Goal: Information Seeking & Learning: Learn about a topic

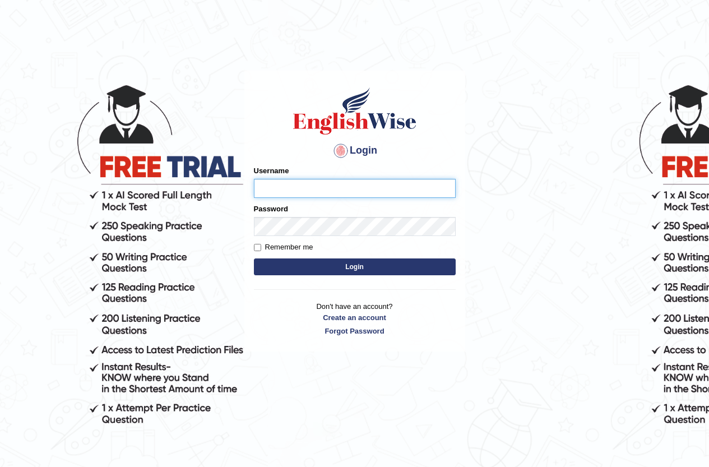
click at [359, 194] on input "Username" at bounding box center [355, 188] width 202 height 19
type input "larisse"
click at [429, 268] on button "Login" at bounding box center [355, 266] width 202 height 17
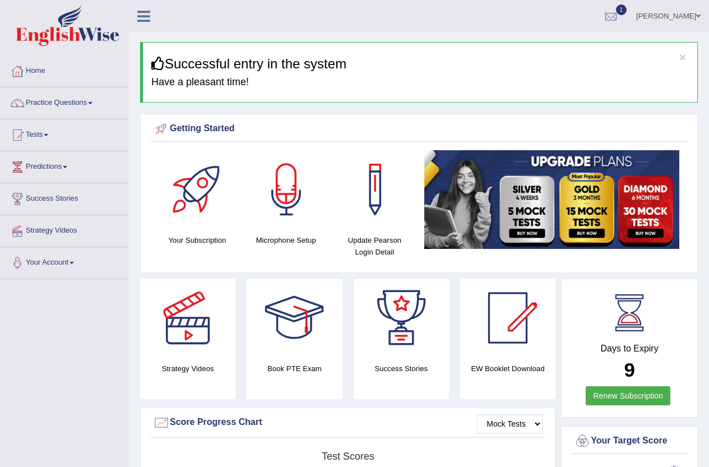
click at [306, 22] on ul "Larisse Silva Toggle navigation Username: Larisse Access Type: Online Subscript…" at bounding box center [506, 16] width 406 height 32
click at [41, 141] on link "Tests" at bounding box center [65, 133] width 128 height 28
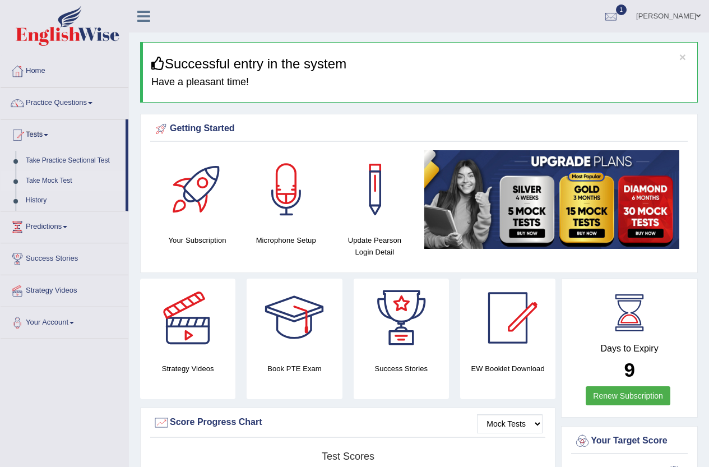
click at [59, 180] on link "Take Mock Test" at bounding box center [73, 181] width 105 height 20
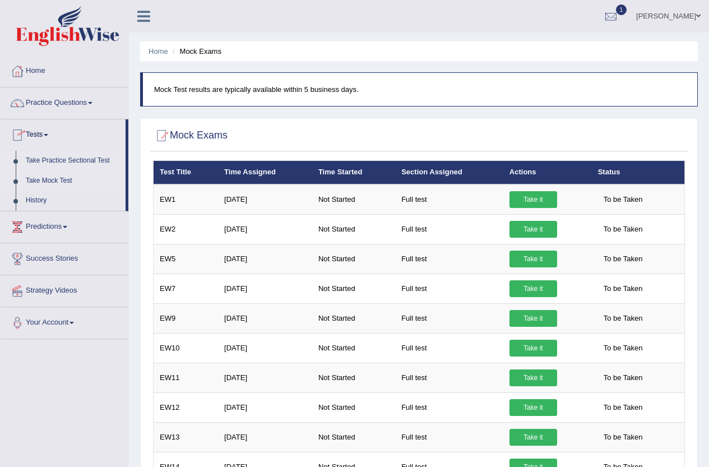
click at [63, 158] on link "Take Practice Sectional Test" at bounding box center [73, 161] width 105 height 20
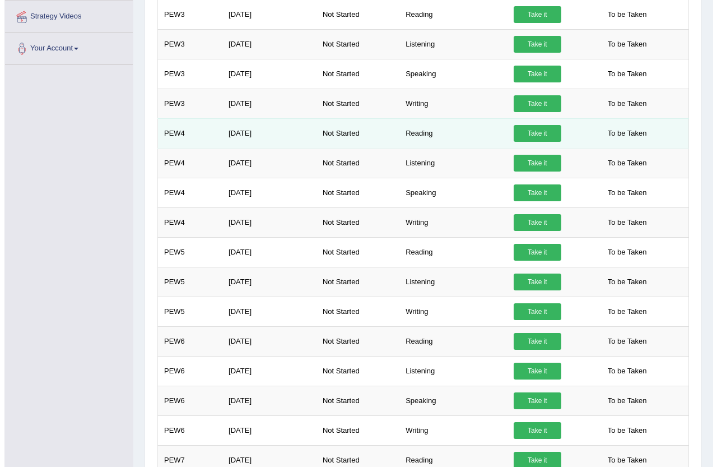
scroll to position [280, 0]
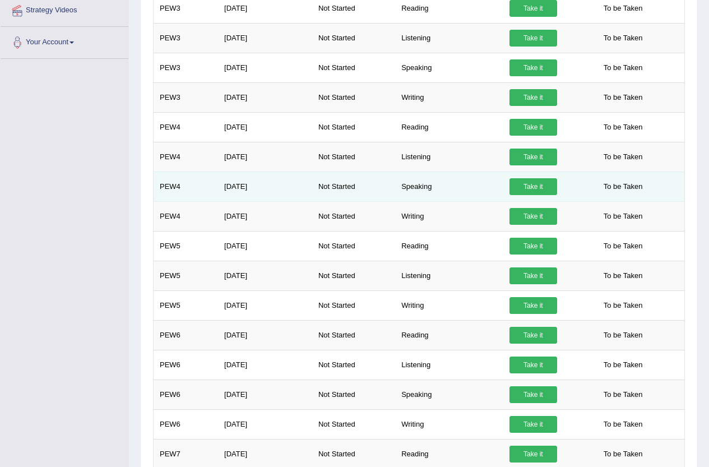
click at [534, 189] on link "Take it" at bounding box center [533, 186] width 48 height 17
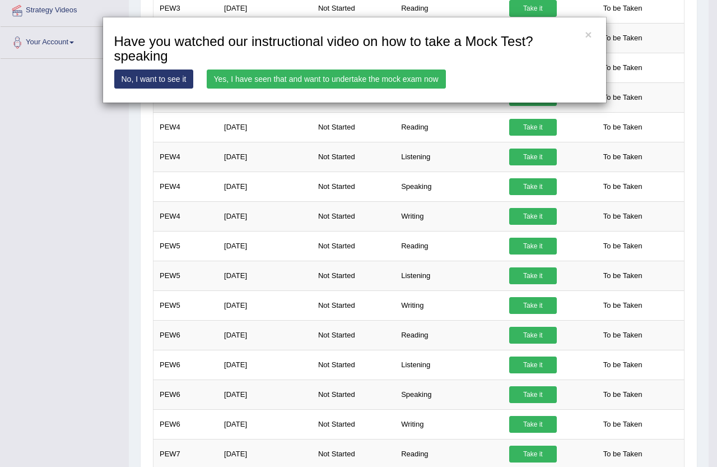
click at [318, 80] on link "Yes, I have seen that and want to undertake the mock exam now" at bounding box center [326, 78] width 239 height 19
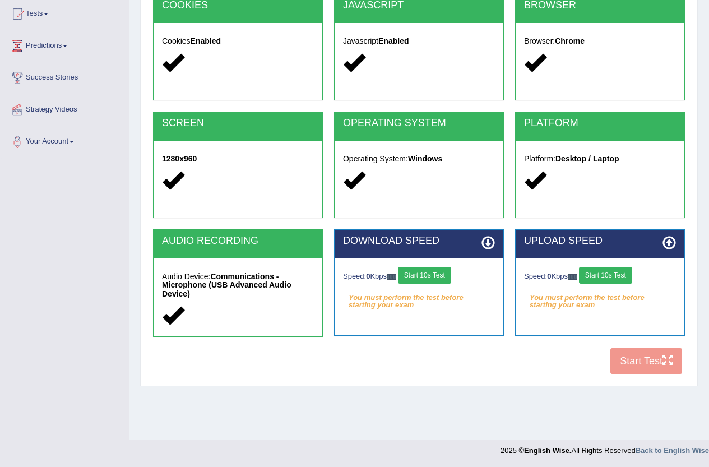
scroll to position [122, 0]
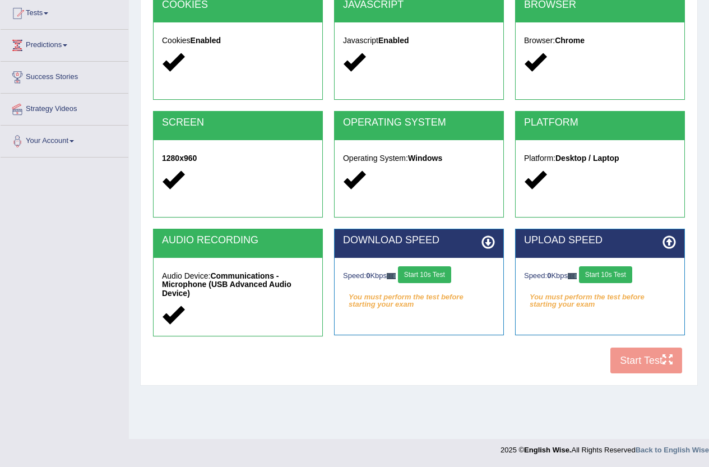
click at [426, 275] on button "Start 10s Test" at bounding box center [424, 274] width 53 height 17
click at [598, 280] on button "Start 10s Test" at bounding box center [605, 274] width 53 height 17
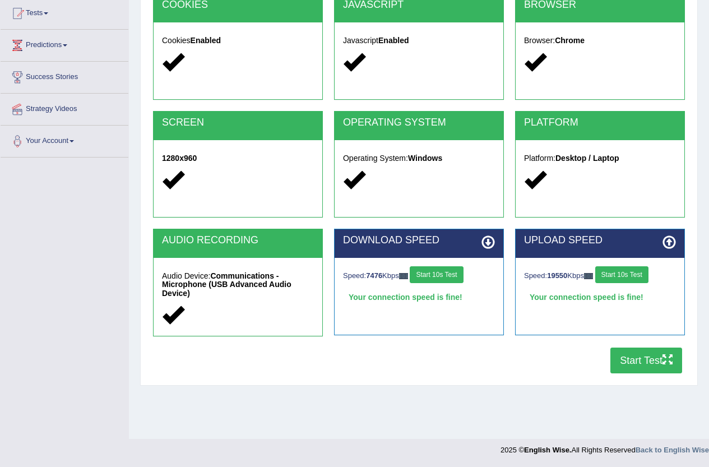
click at [645, 357] on button "Start Test" at bounding box center [646, 360] width 72 height 26
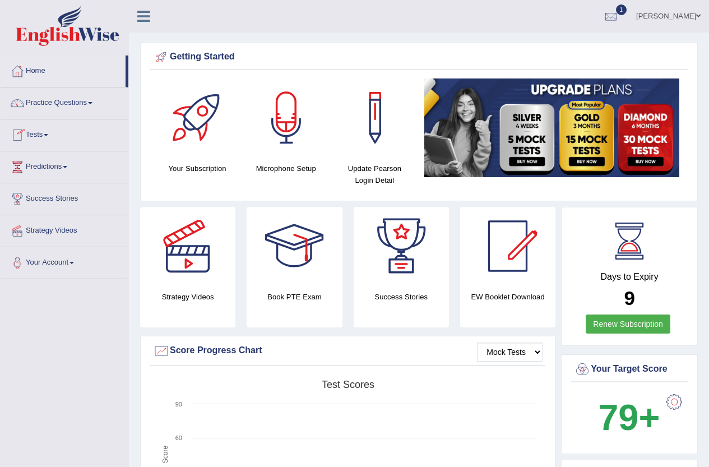
click at [68, 105] on link "Practice Questions" at bounding box center [65, 101] width 128 height 28
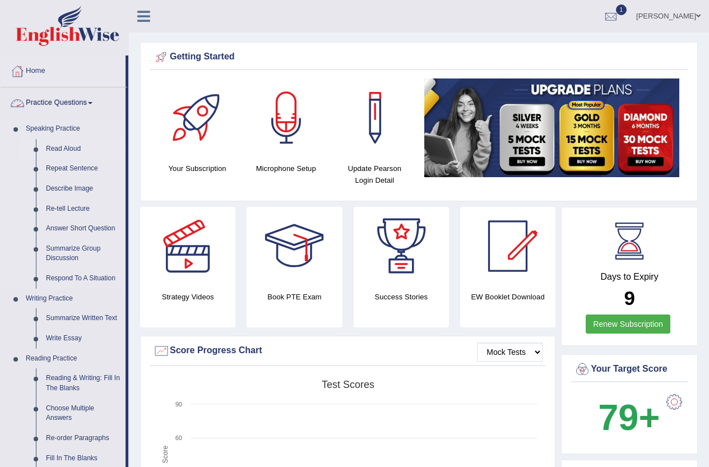
click at [72, 152] on link "Read Aloud" at bounding box center [83, 149] width 85 height 20
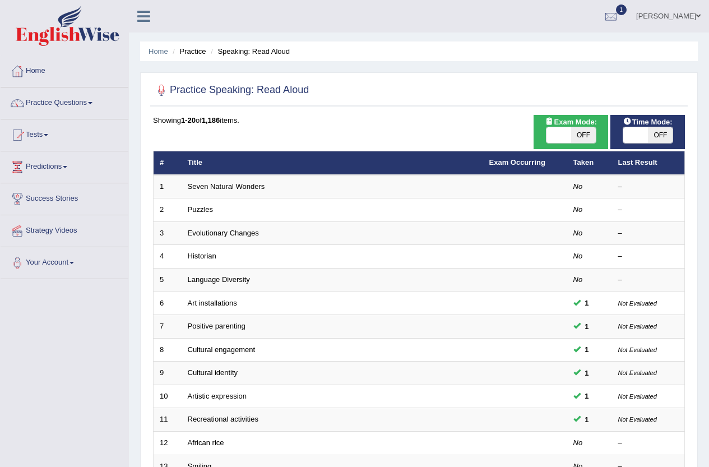
click at [564, 139] on span at bounding box center [558, 135] width 25 height 16
click at [638, 136] on span at bounding box center [635, 135] width 25 height 16
drag, startPoint x: 584, startPoint y: 131, endPoint x: 552, endPoint y: 132, distance: 32.0
click at [552, 132] on div "ON OFF" at bounding box center [559, 135] width 74 height 16
drag, startPoint x: 579, startPoint y: 133, endPoint x: 537, endPoint y: 137, distance: 42.7
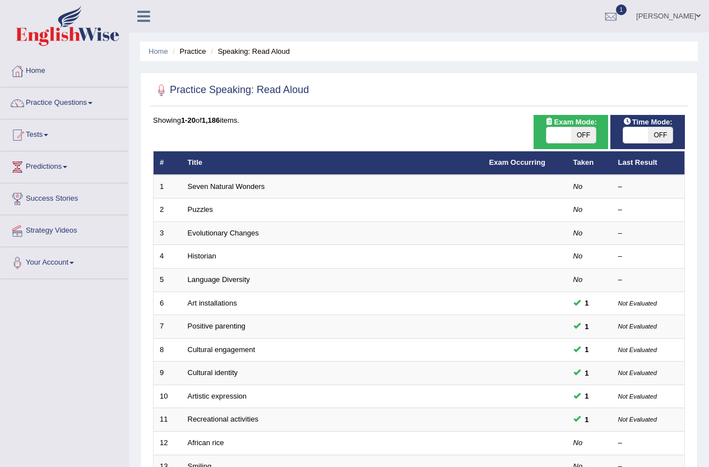
click at [537, 137] on div "Exam Mode: ON OFF" at bounding box center [570, 132] width 75 height 34
click at [547, 131] on span at bounding box center [558, 135] width 25 height 16
checkbox input "true"
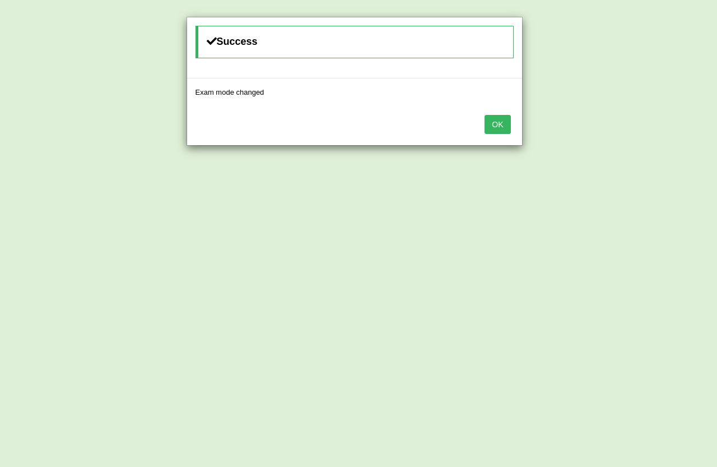
click at [488, 122] on button "OK" at bounding box center [498, 124] width 26 height 19
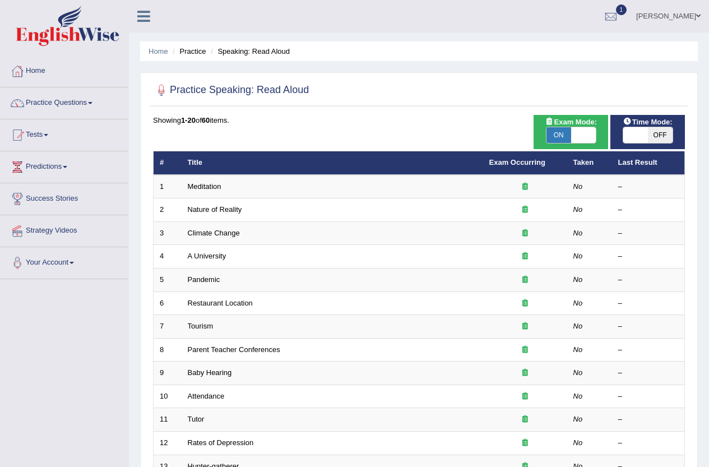
click at [627, 132] on span at bounding box center [635, 135] width 25 height 16
checkbox input "true"
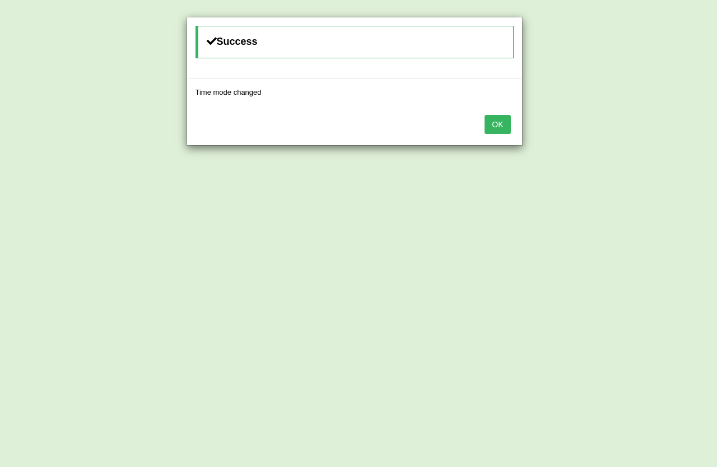
click at [499, 131] on button "OK" at bounding box center [498, 124] width 26 height 19
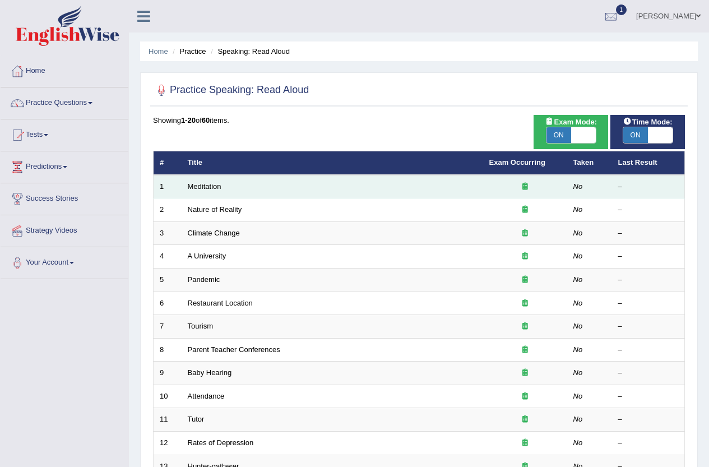
click at [241, 192] on td "Meditation" at bounding box center [332, 187] width 301 height 24
click at [206, 180] on td "Meditation" at bounding box center [332, 187] width 301 height 24
click at [207, 183] on link "Meditation" at bounding box center [205, 186] width 34 height 8
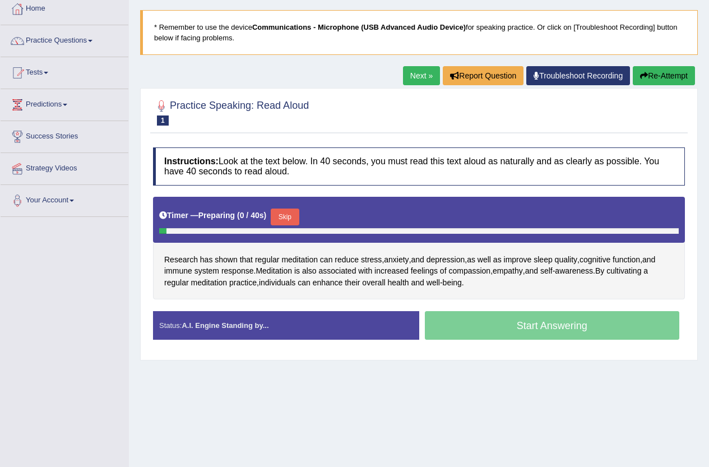
scroll to position [112, 0]
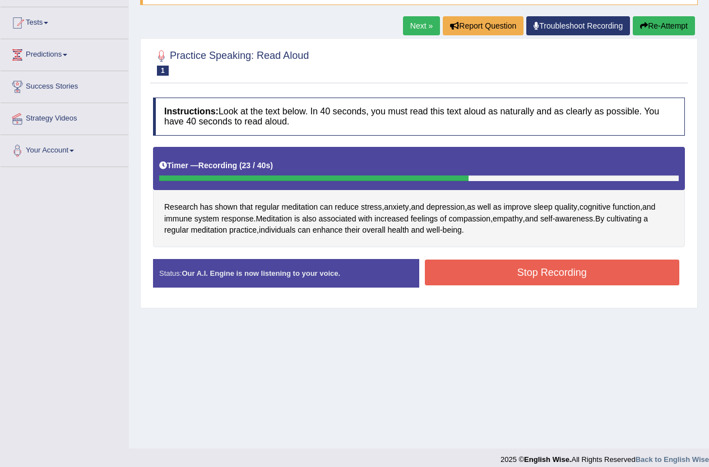
click at [460, 276] on button "Stop Recording" at bounding box center [552, 272] width 255 height 26
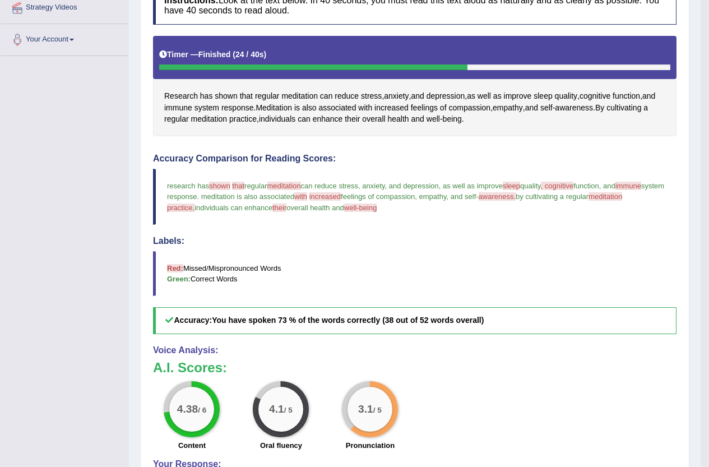
scroll to position [56, 0]
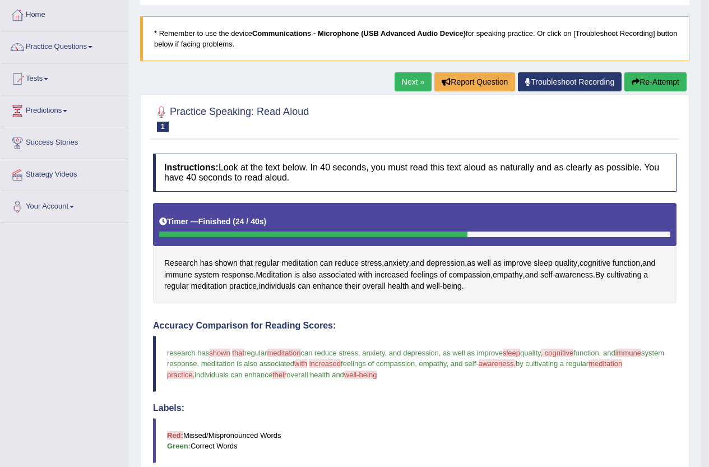
click at [648, 80] on button "Re-Attempt" at bounding box center [655, 81] width 62 height 19
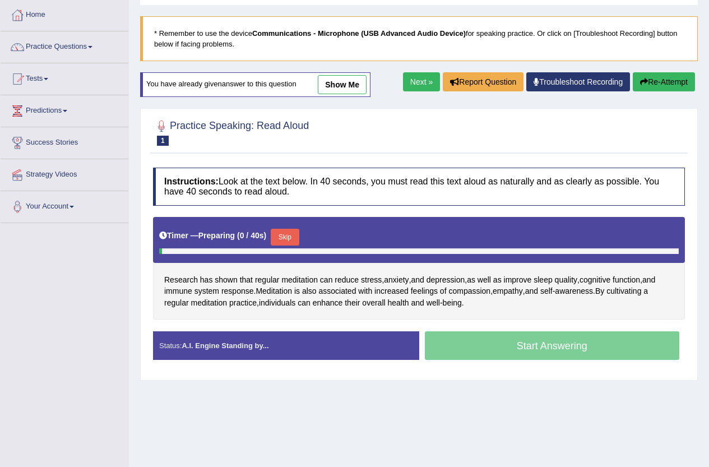
click at [523, 339] on div "Start Answering" at bounding box center [552, 346] width 266 height 31
click at [521, 350] on div "Start Answering" at bounding box center [552, 346] width 266 height 31
click at [231, 281] on span "shown" at bounding box center [226, 280] width 22 height 12
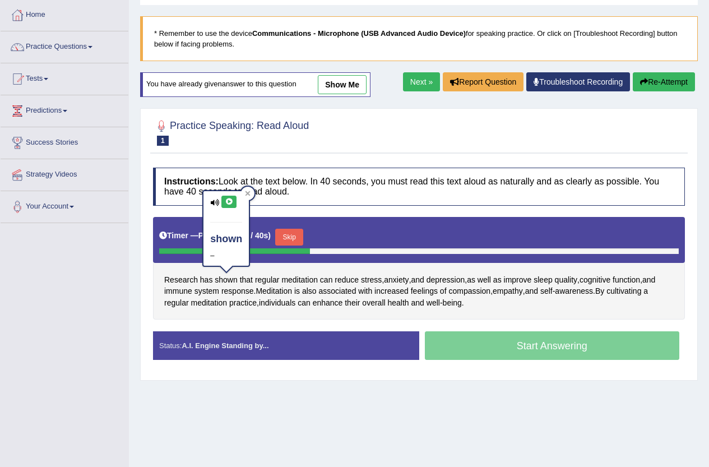
click at [230, 203] on icon at bounding box center [229, 201] width 8 height 7
click at [390, 292] on span "increased" at bounding box center [391, 291] width 34 height 12
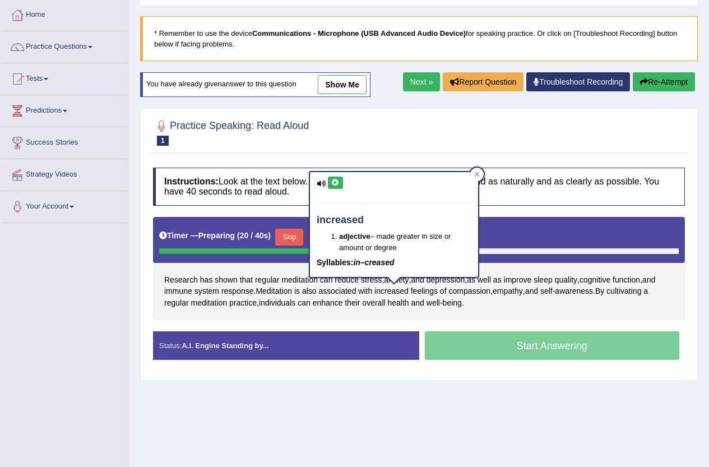
click at [331, 180] on icon at bounding box center [335, 182] width 8 height 7
click at [344, 294] on span "associated" at bounding box center [337, 291] width 38 height 12
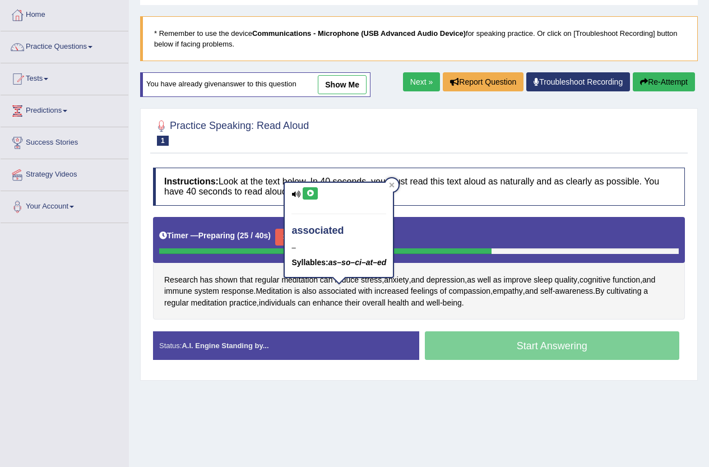
click at [309, 201] on div "associated – Syllables: as–so–ci–at–ed" at bounding box center [339, 230] width 108 height 94
click at [309, 197] on button at bounding box center [310, 193] width 15 height 12
click at [393, 184] on icon at bounding box center [391, 184] width 5 height 5
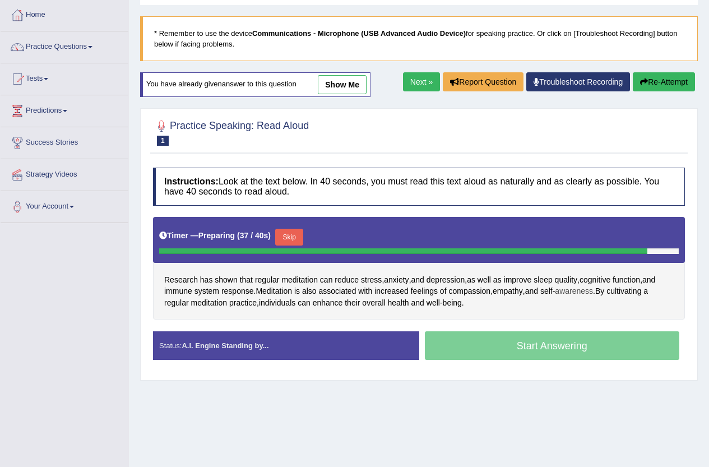
click at [575, 292] on span "awareness" at bounding box center [574, 291] width 38 height 12
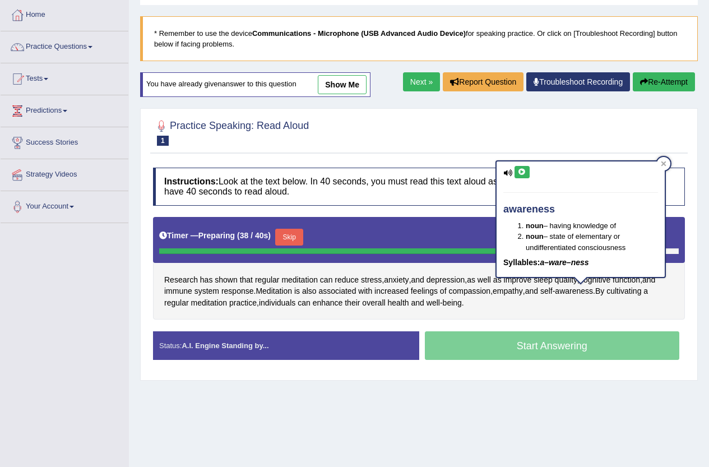
click at [523, 175] on button at bounding box center [521, 172] width 15 height 12
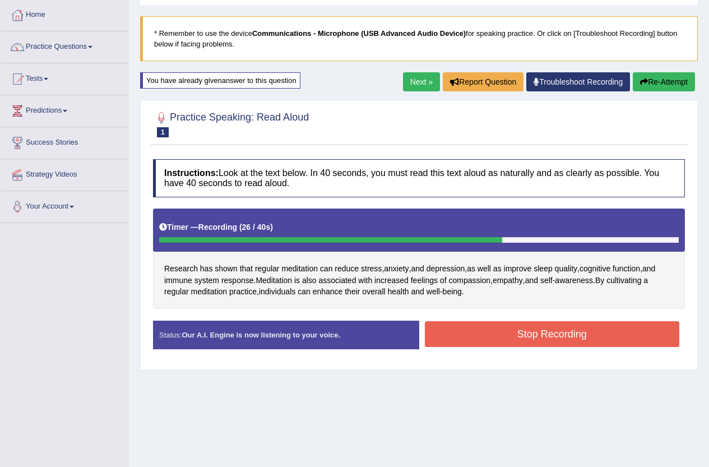
click at [515, 332] on button "Stop Recording" at bounding box center [552, 334] width 255 height 26
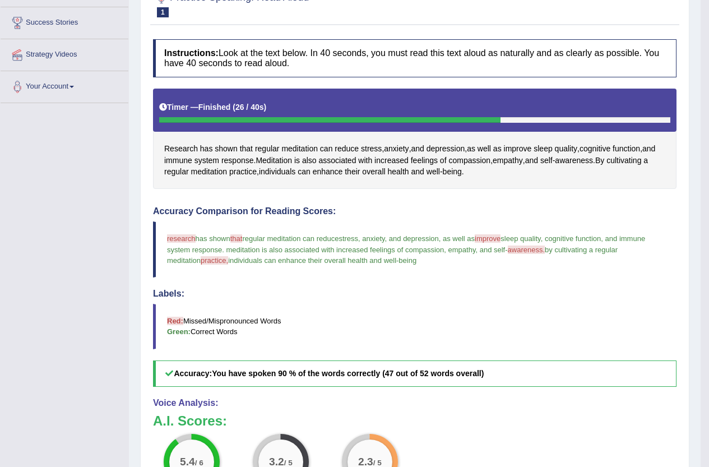
scroll to position [11, 0]
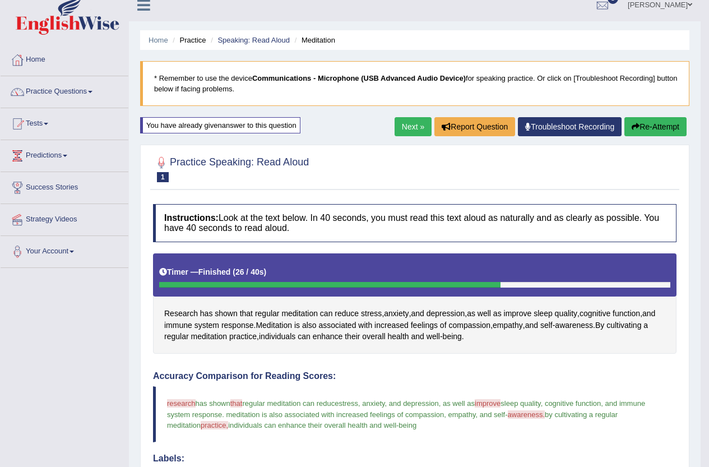
click at [411, 127] on link "Next »" at bounding box center [412, 126] width 37 height 19
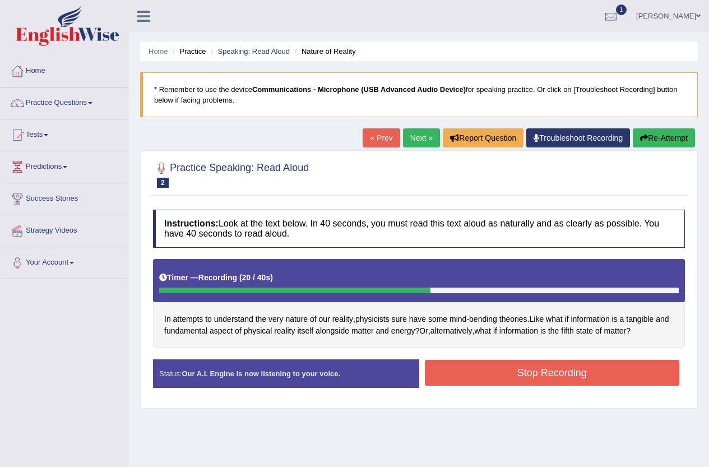
click at [466, 374] on button "Stop Recording" at bounding box center [552, 373] width 255 height 26
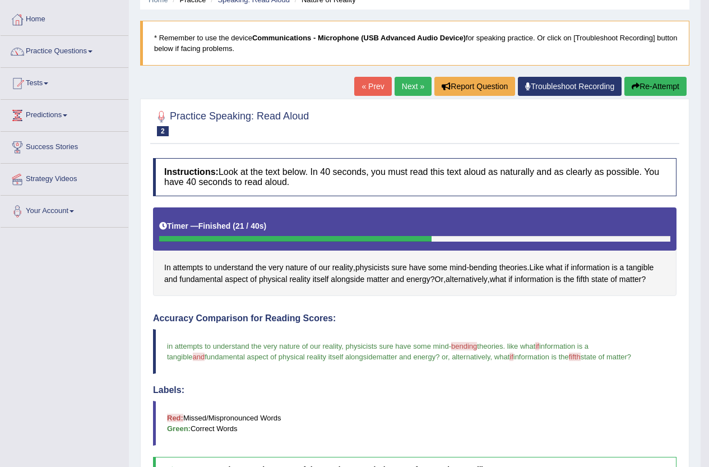
scroll to position [39, 0]
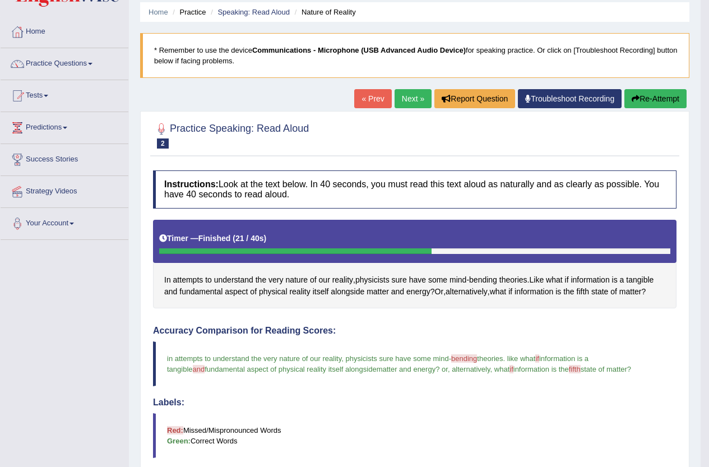
click at [404, 98] on link "Next »" at bounding box center [412, 98] width 37 height 19
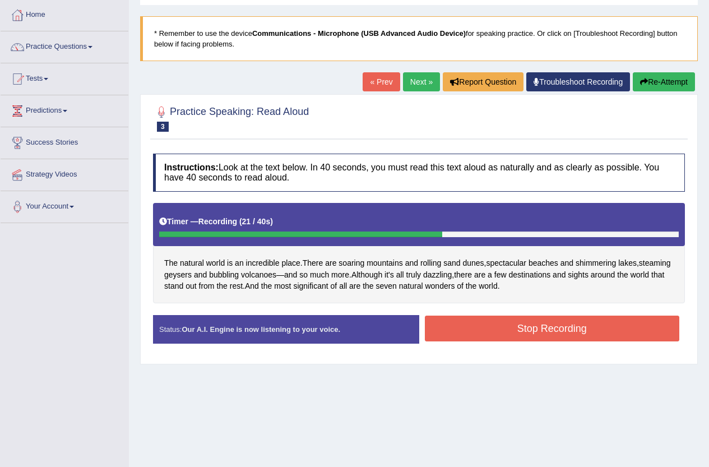
click at [480, 329] on button "Stop Recording" at bounding box center [552, 328] width 255 height 26
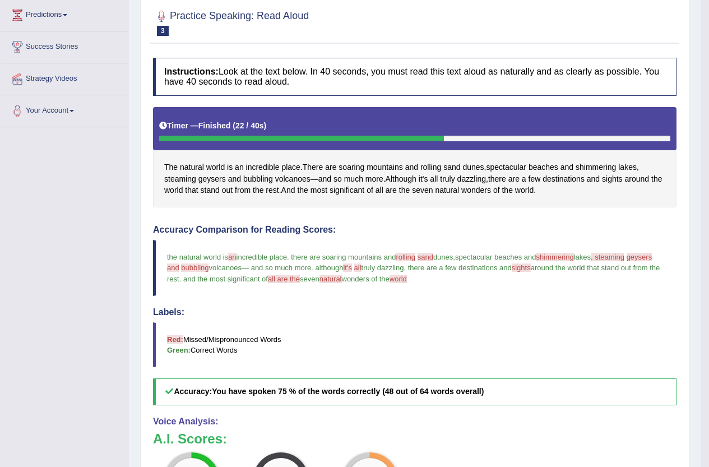
scroll to position [112, 0]
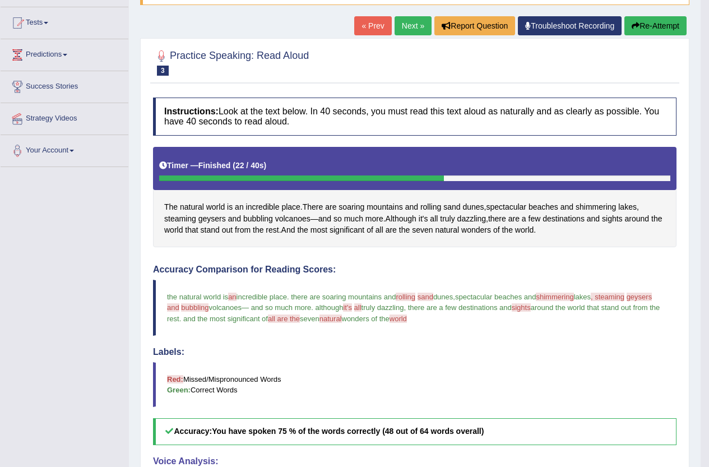
click at [405, 28] on link "Next »" at bounding box center [412, 25] width 37 height 19
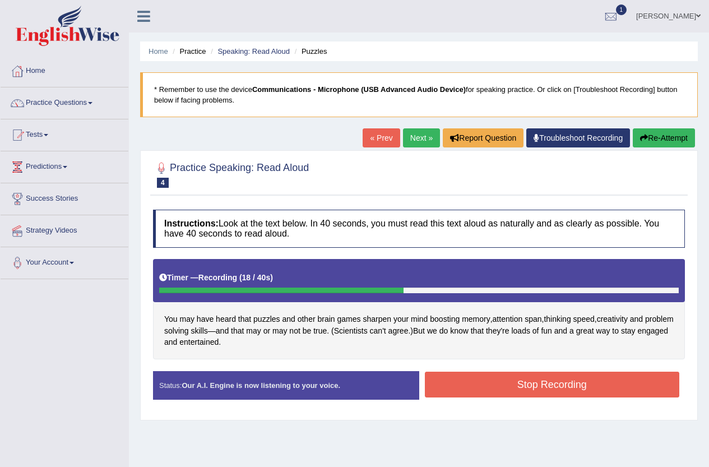
click at [458, 380] on button "Stop Recording" at bounding box center [552, 384] width 255 height 26
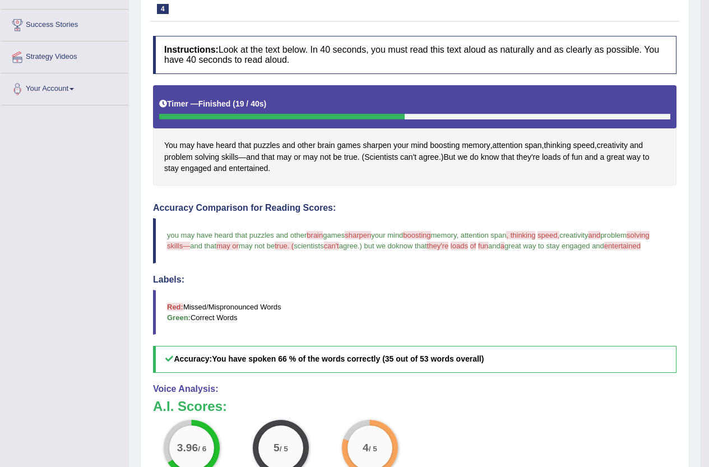
scroll to position [62, 0]
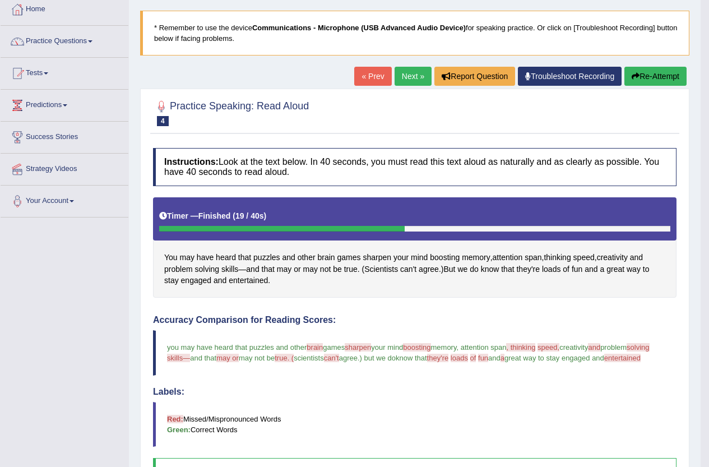
click at [399, 75] on link "Next »" at bounding box center [412, 76] width 37 height 19
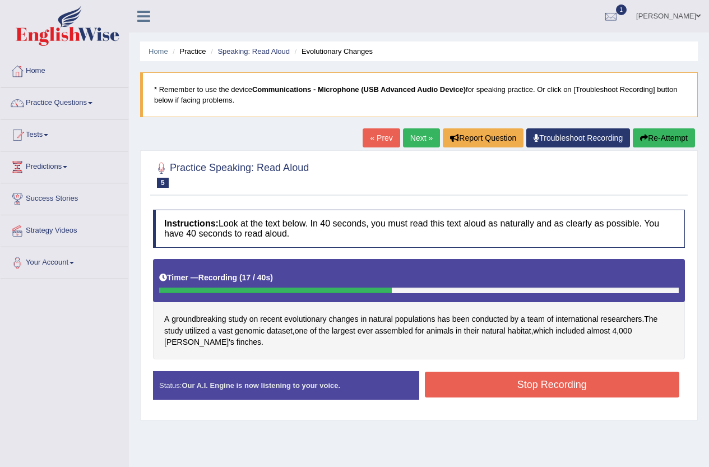
click at [574, 386] on button "Stop Recording" at bounding box center [552, 384] width 255 height 26
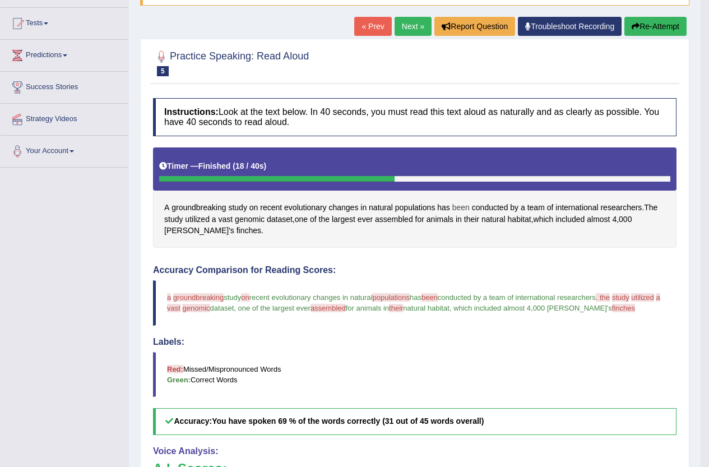
scroll to position [107, 0]
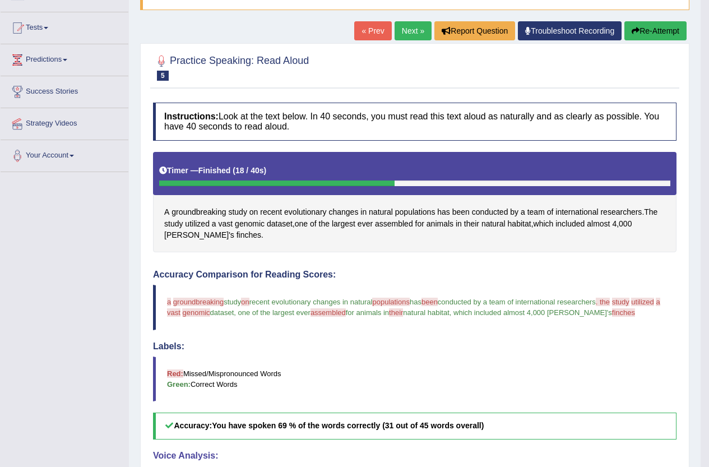
click at [640, 31] on button "Re-Attempt" at bounding box center [655, 30] width 62 height 19
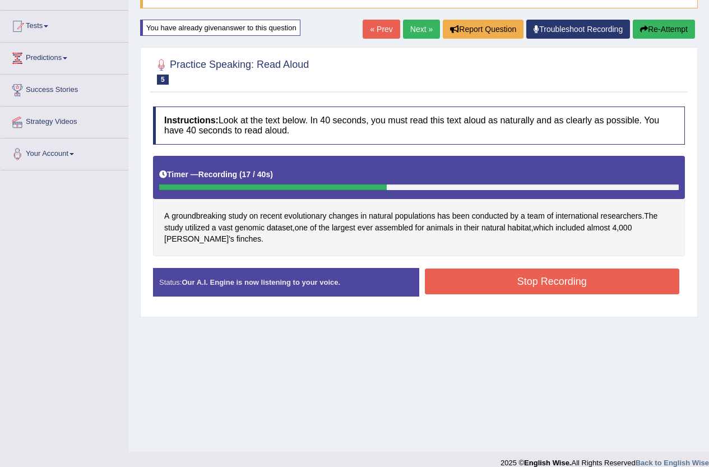
scroll to position [122, 0]
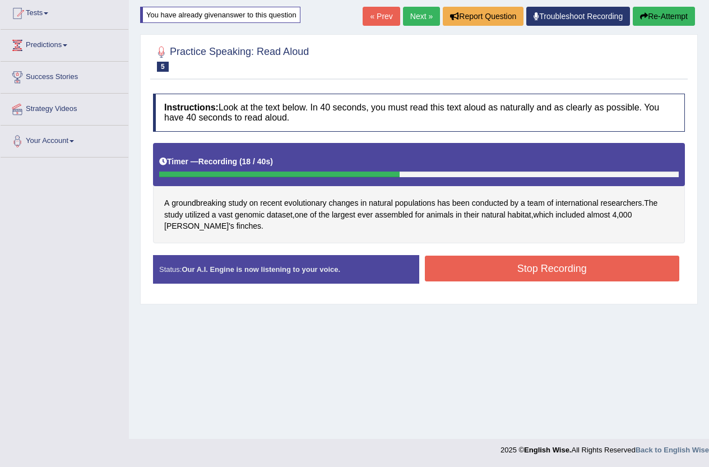
click at [555, 277] on button "Stop Recording" at bounding box center [552, 268] width 255 height 26
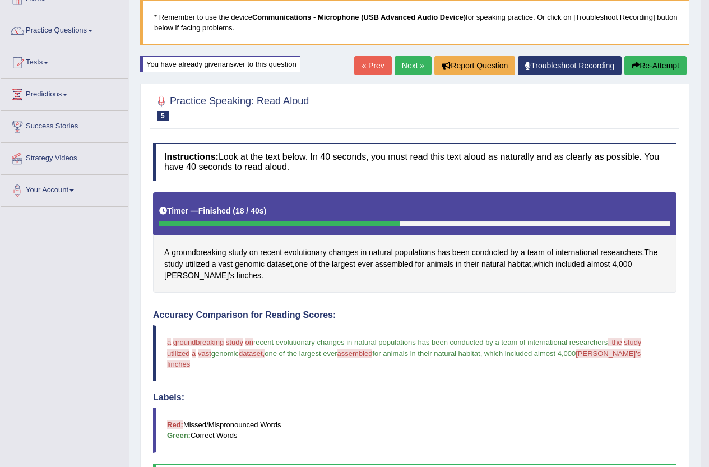
scroll to position [66, 0]
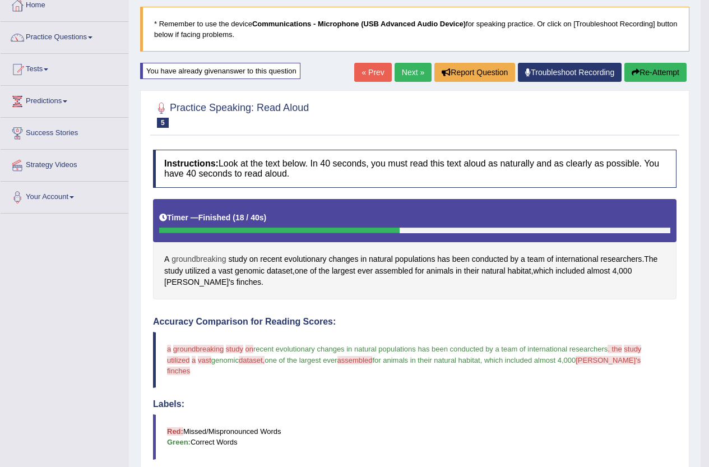
click at [211, 256] on span "groundbreaking" at bounding box center [198, 259] width 54 height 12
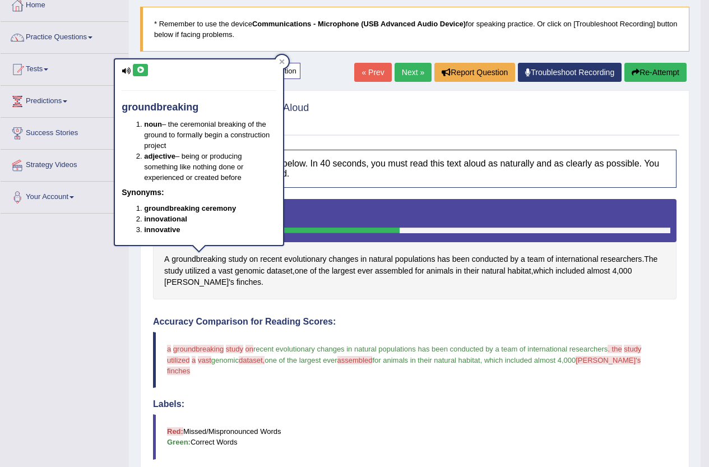
click at [145, 73] on button at bounding box center [140, 70] width 15 height 12
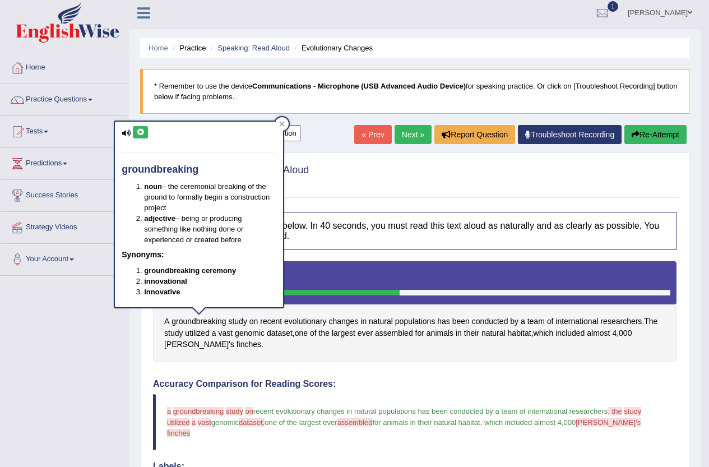
scroll to position [0, 0]
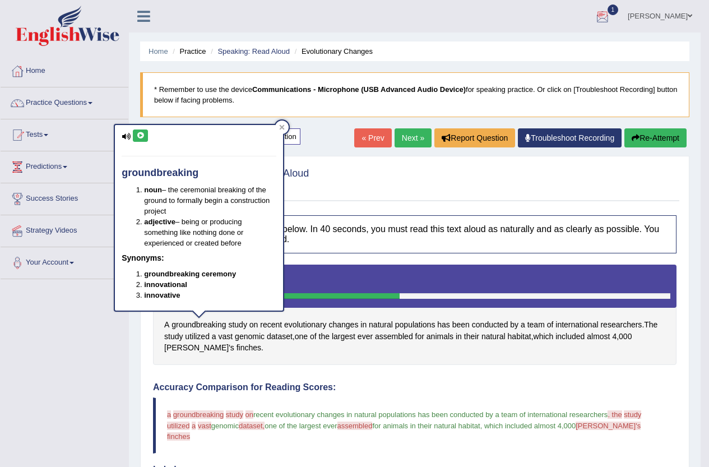
click at [611, 13] on div at bounding box center [602, 16] width 17 height 17
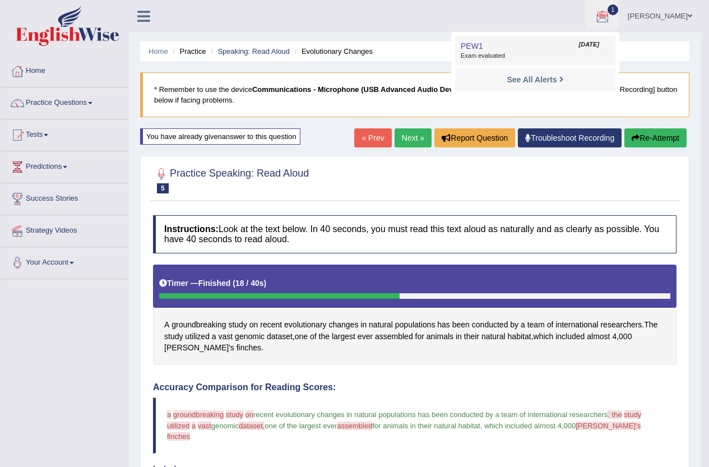
click at [579, 50] on link "PEW1 Aug 20, 2025 Exam evaluated" at bounding box center [535, 51] width 155 height 24
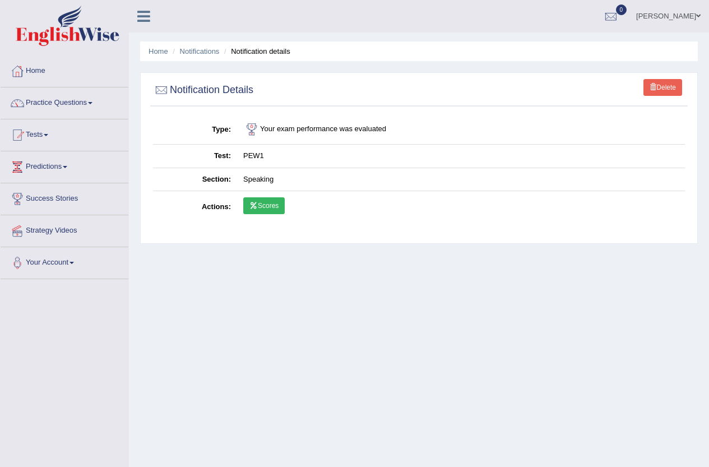
click at [275, 203] on link "Scores" at bounding box center [263, 205] width 41 height 17
click at [77, 100] on link "Practice Questions" at bounding box center [65, 101] width 128 height 28
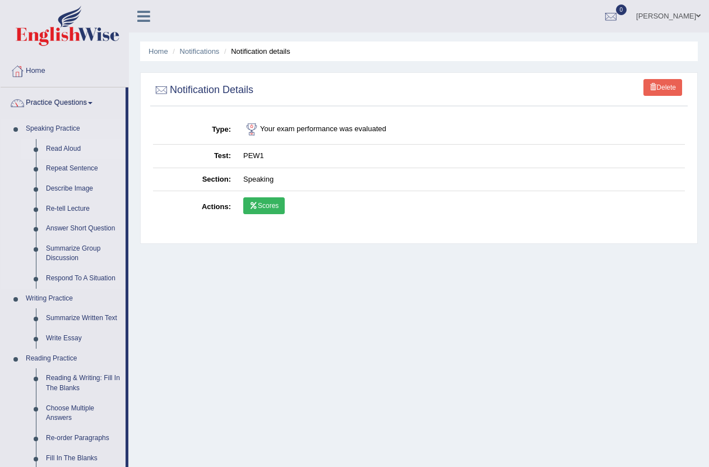
click at [75, 147] on link "Read Aloud" at bounding box center [83, 149] width 85 height 20
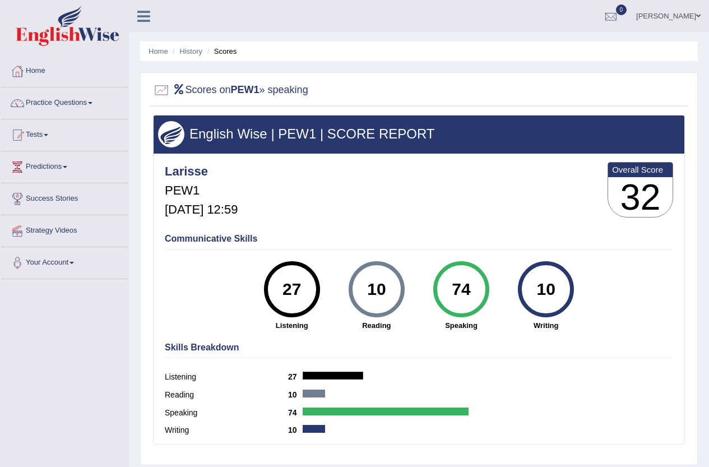
click at [459, 296] on div "74" at bounding box center [460, 289] width 41 height 47
click at [192, 54] on link "History" at bounding box center [191, 51] width 22 height 8
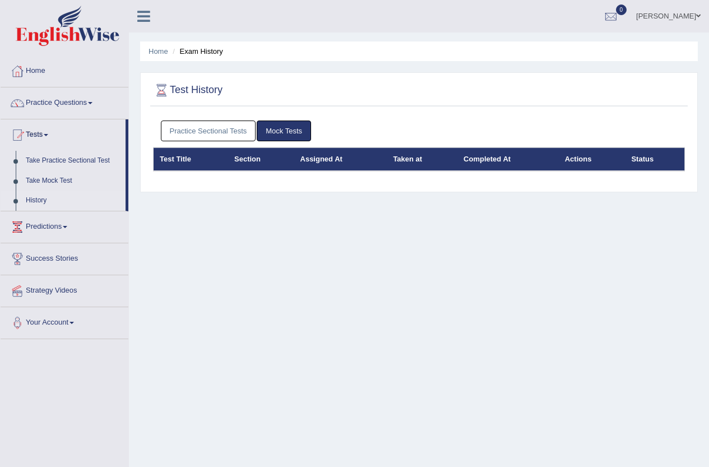
click at [215, 128] on link "Practice Sectional Tests" at bounding box center [208, 130] width 95 height 21
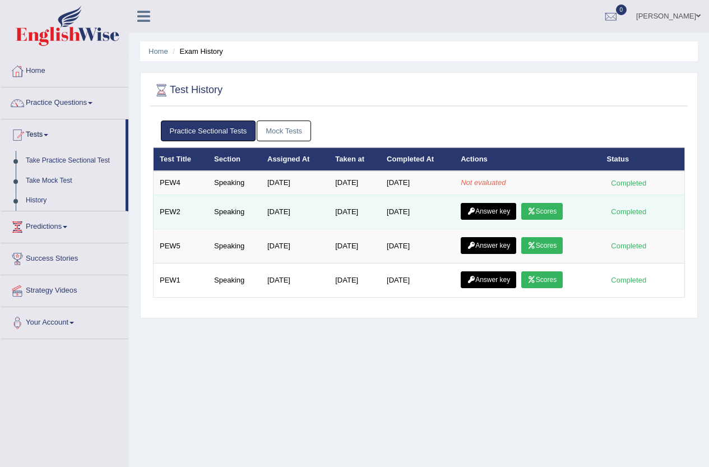
click at [486, 212] on link "Answer key" at bounding box center [487, 211] width 55 height 17
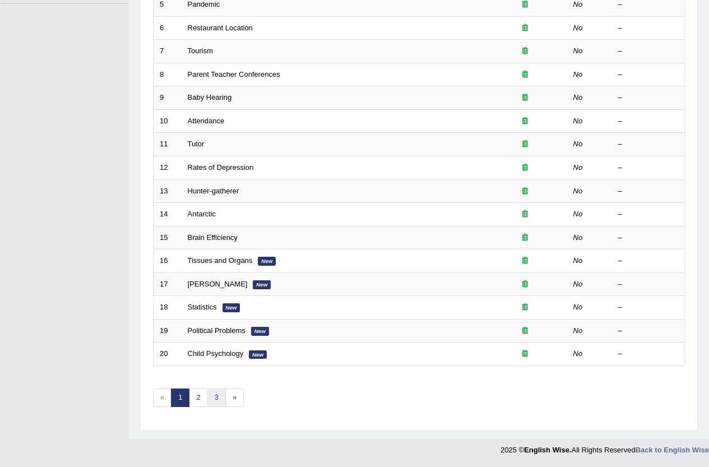
click at [222, 396] on link "3" at bounding box center [216, 397] width 18 height 18
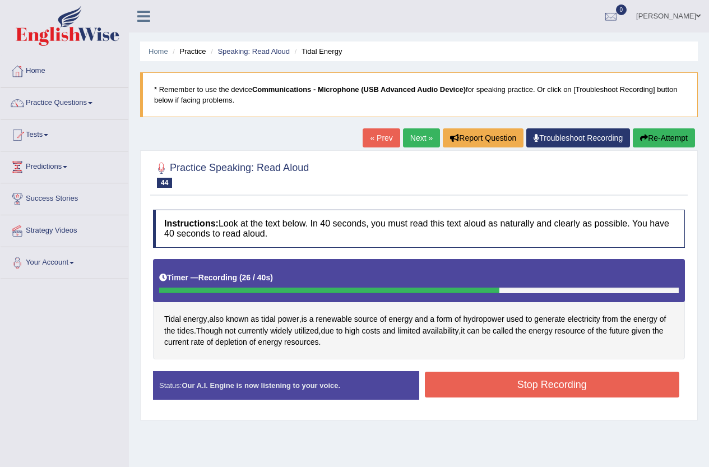
click at [461, 383] on button "Stop Recording" at bounding box center [552, 384] width 255 height 26
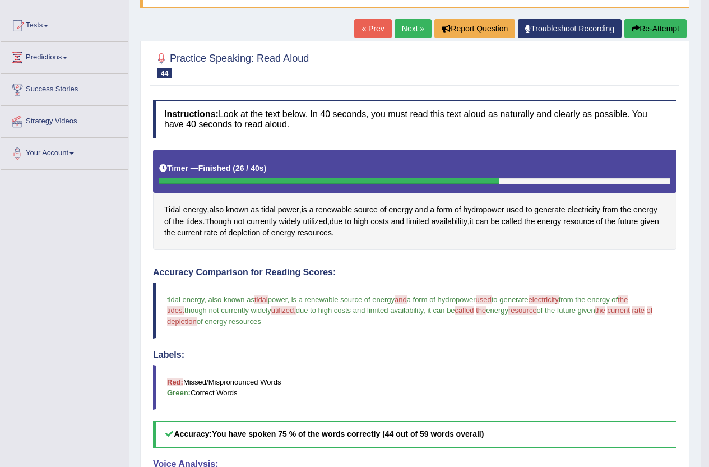
scroll to position [108, 0]
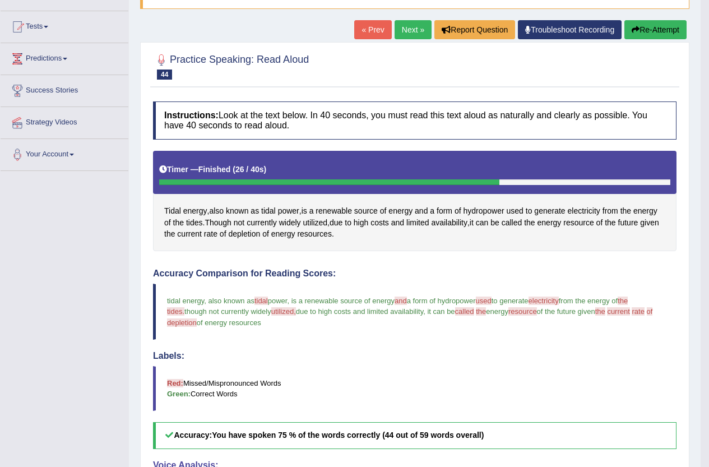
click at [412, 28] on link "Next »" at bounding box center [412, 29] width 37 height 19
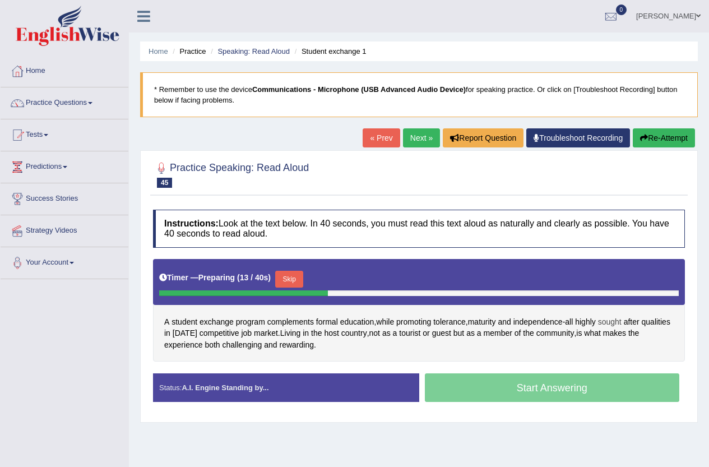
click at [621, 322] on span "sought" at bounding box center [610, 322] width 24 height 12
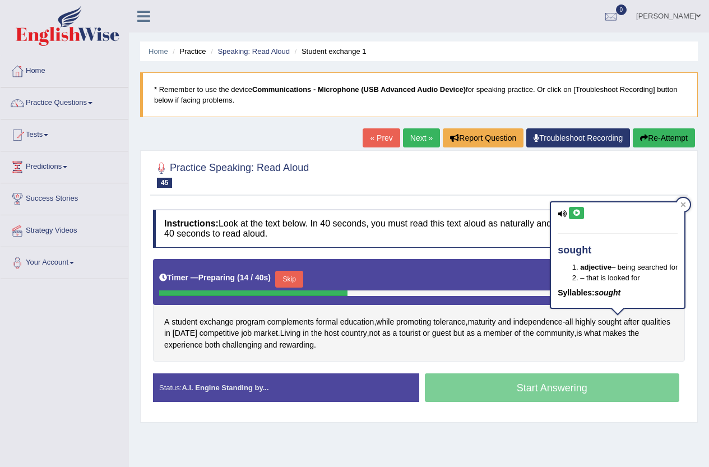
click at [576, 210] on icon at bounding box center [576, 213] width 8 height 7
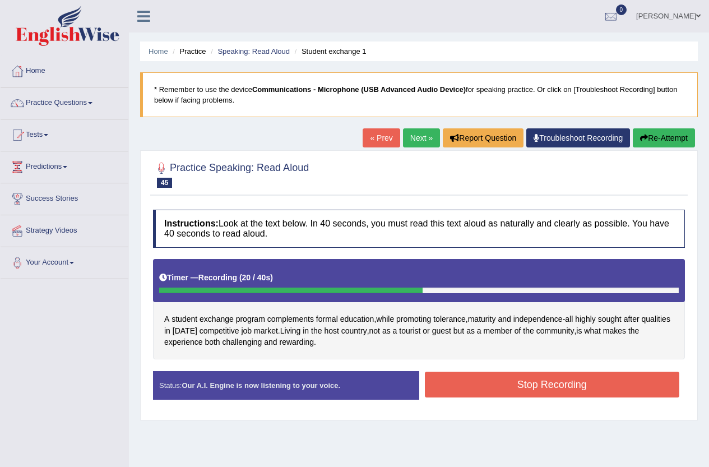
click at [434, 389] on button "Stop Recording" at bounding box center [552, 384] width 255 height 26
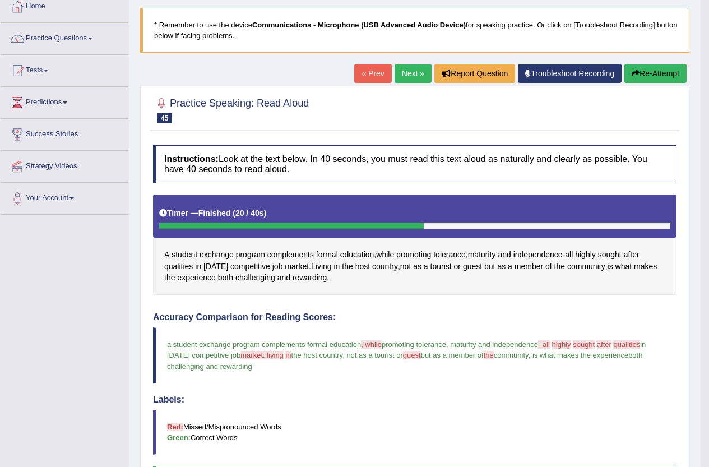
scroll to position [52, 0]
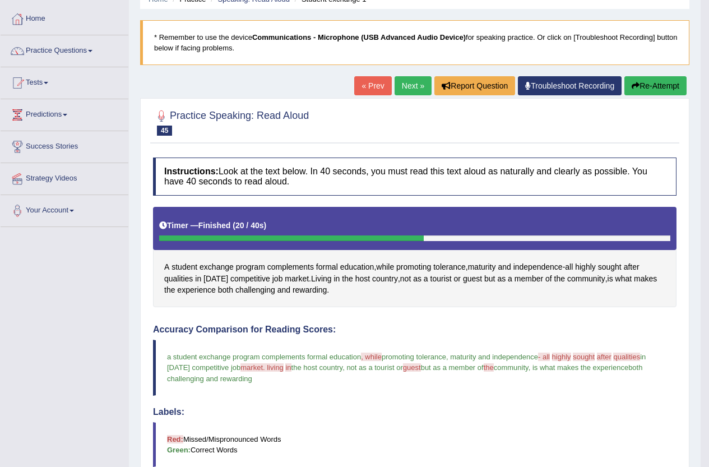
click at [397, 78] on link "Next »" at bounding box center [412, 85] width 37 height 19
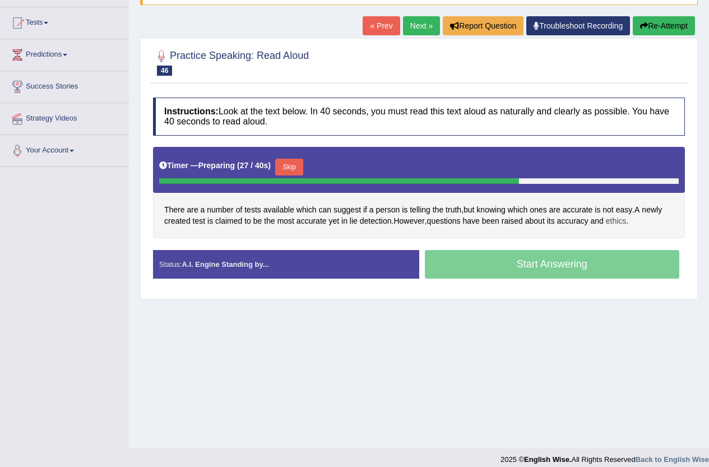
click at [620, 221] on span "ethics" at bounding box center [616, 221] width 21 height 12
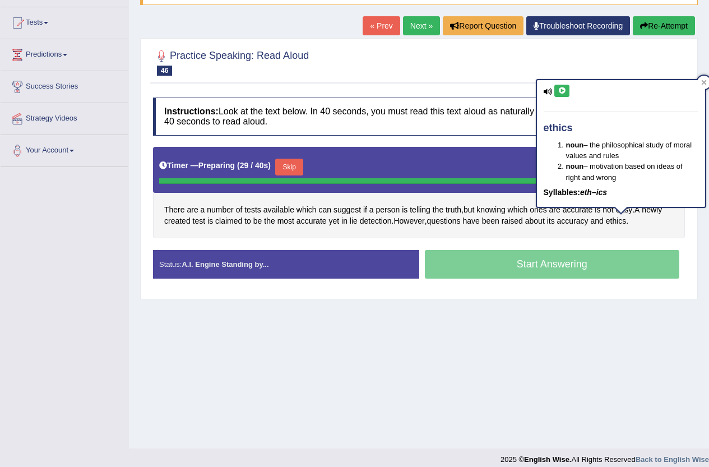
click at [565, 93] on icon at bounding box center [561, 90] width 8 height 7
click at [624, 235] on div "There are a number of tests available which can suggest if a person is telling …" at bounding box center [419, 192] width 532 height 91
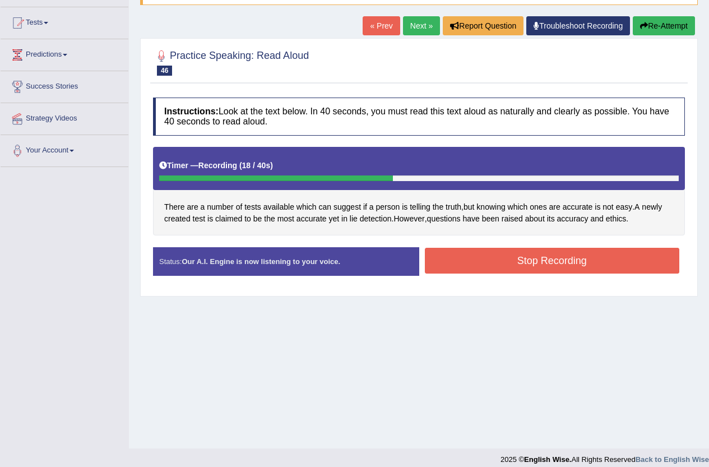
click at [586, 257] on button "Stop Recording" at bounding box center [552, 261] width 255 height 26
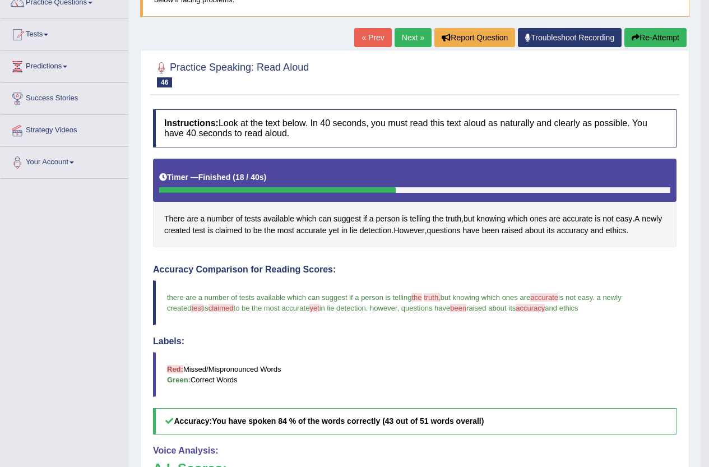
scroll to position [86, 0]
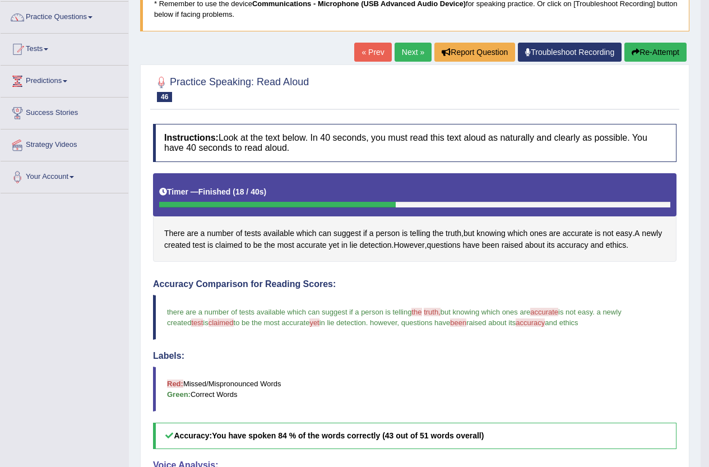
click at [411, 53] on link "Next »" at bounding box center [412, 52] width 37 height 19
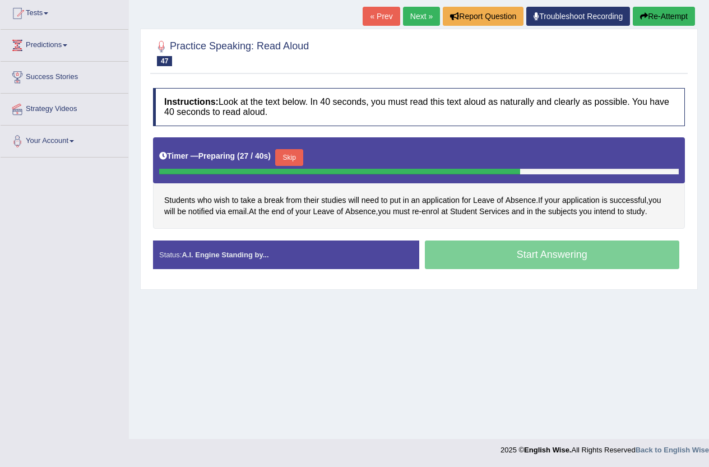
click at [425, 212] on div "Students who wish to take a break from their studies will need to put in an app…" at bounding box center [419, 182] width 532 height 91
click at [425, 210] on div "Students who wish to take a break from their studies will need to put in an app…" at bounding box center [419, 182] width 532 height 91
click at [431, 212] on span "enrol" at bounding box center [429, 212] width 17 height 12
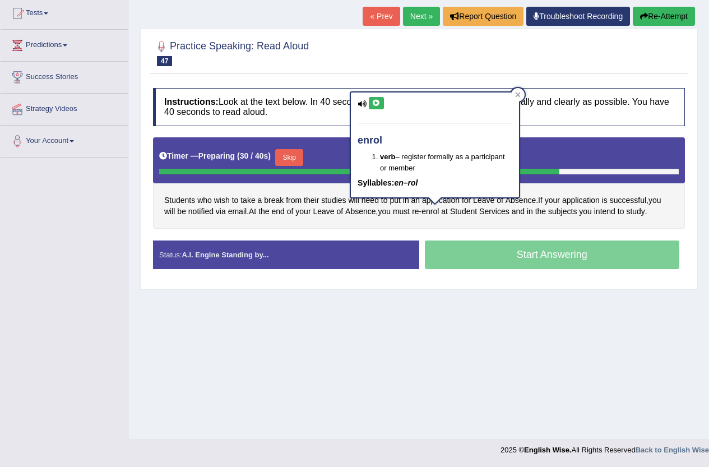
click at [381, 106] on button at bounding box center [376, 103] width 15 height 12
click at [513, 95] on div at bounding box center [517, 94] width 13 height 13
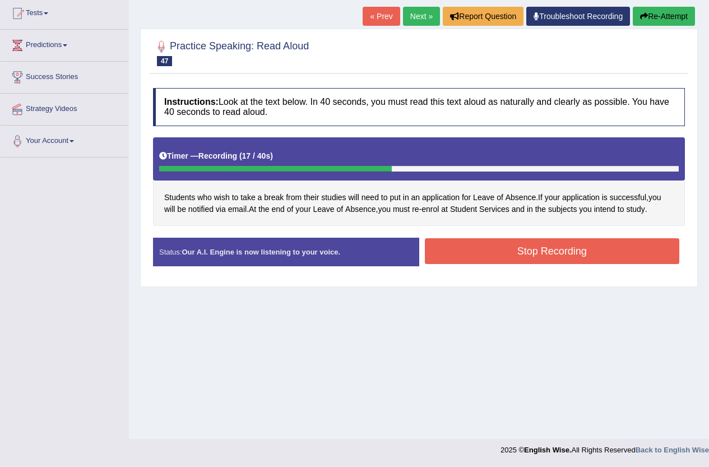
click at [502, 249] on button "Stop Recording" at bounding box center [552, 251] width 255 height 26
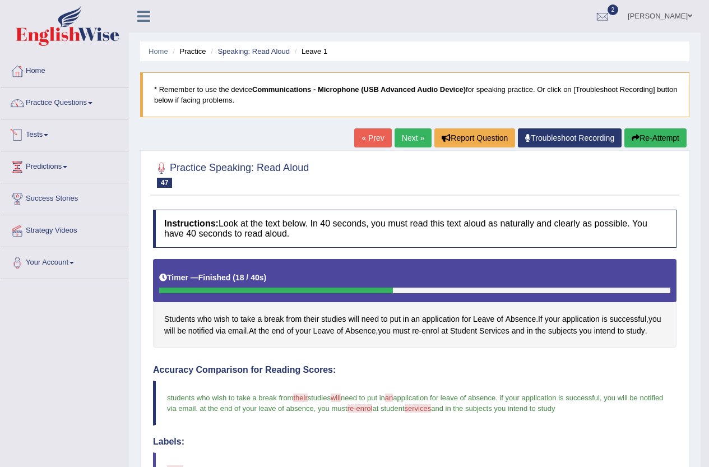
click at [55, 133] on link "Tests" at bounding box center [65, 133] width 128 height 28
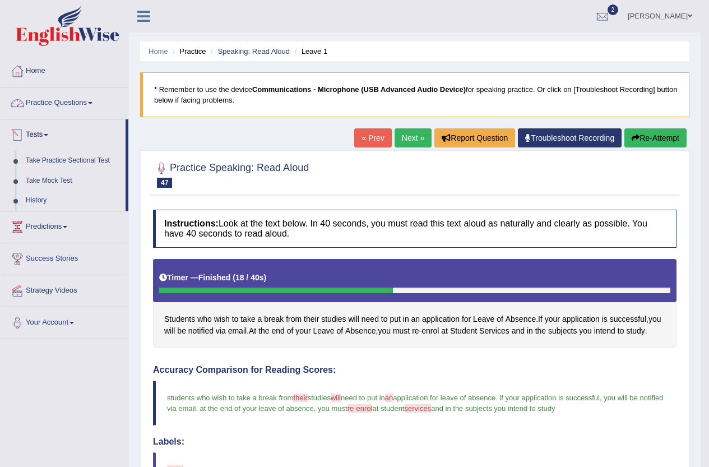
click at [65, 110] on link "Practice Questions" at bounding box center [65, 101] width 128 height 28
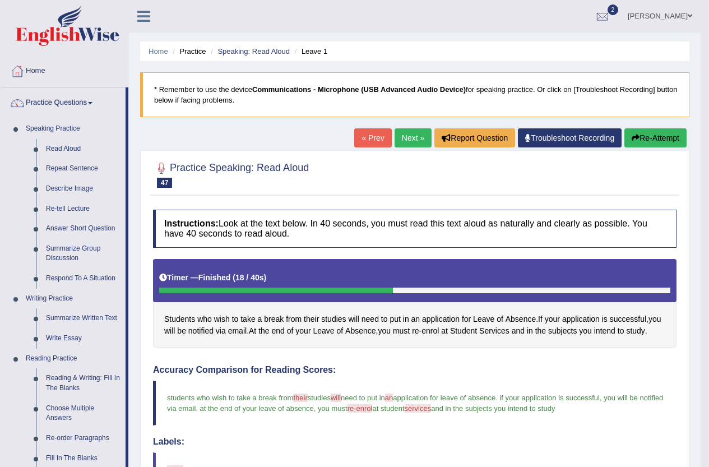
click at [407, 133] on link "Next »" at bounding box center [412, 137] width 37 height 19
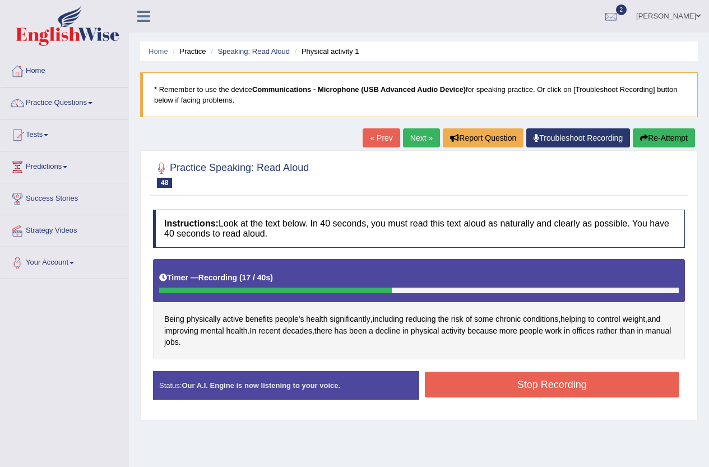
click at [528, 388] on button "Stop Recording" at bounding box center [552, 384] width 255 height 26
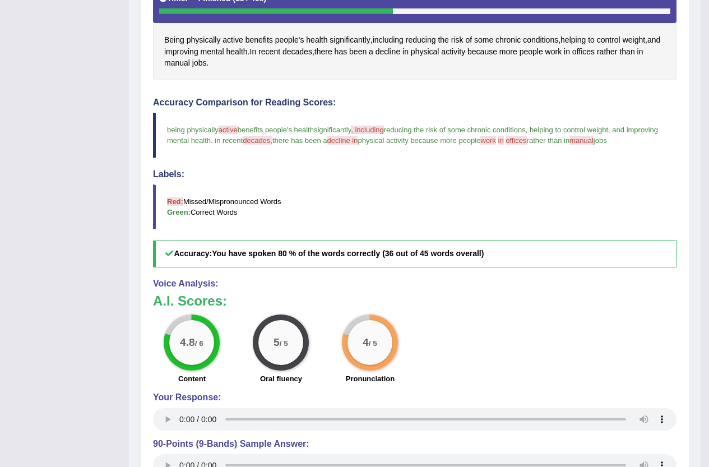
scroll to position [280, 0]
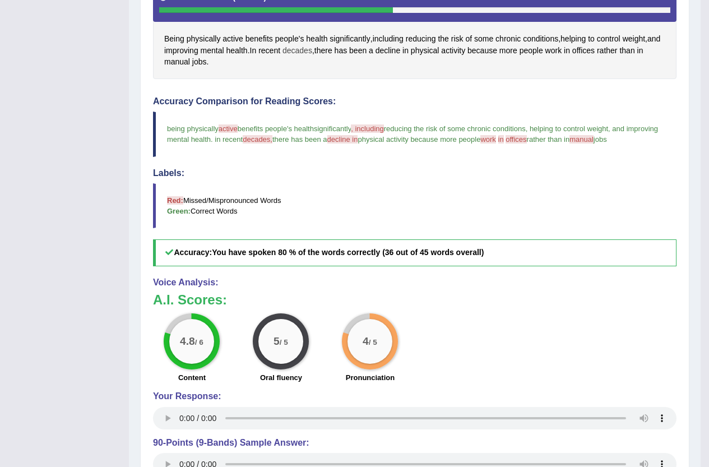
click at [312, 52] on span "decades" at bounding box center [297, 51] width 30 height 12
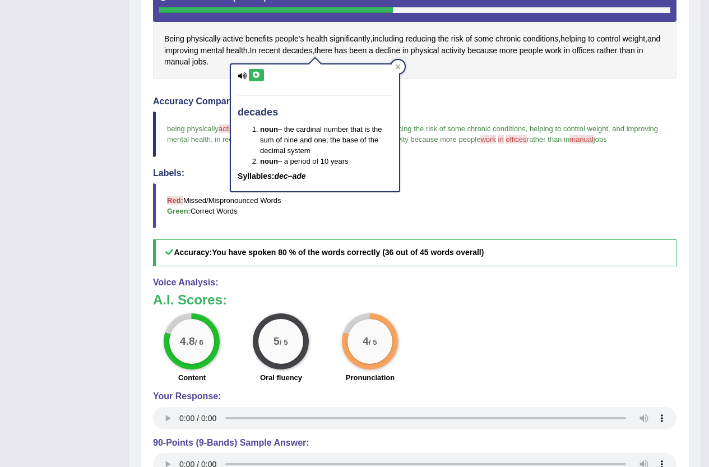
click at [260, 82] on div "decades noun – the cardinal number that is the sum of nine and one; the base of…" at bounding box center [315, 127] width 168 height 127
click at [258, 70] on button at bounding box center [256, 75] width 15 height 12
click at [395, 67] on div at bounding box center [397, 66] width 13 height 13
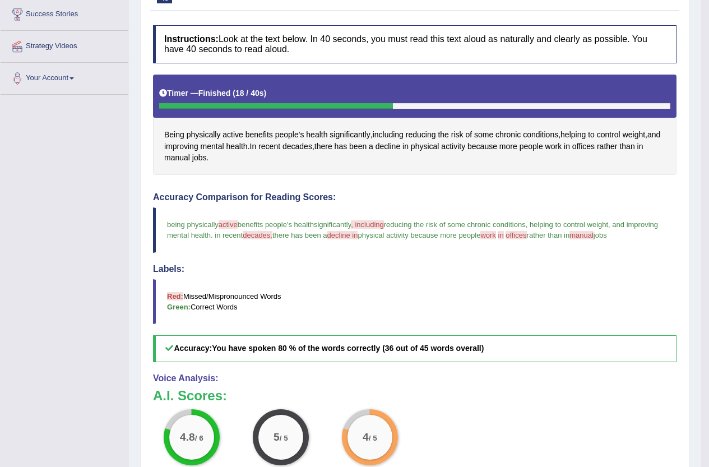
scroll to position [41, 0]
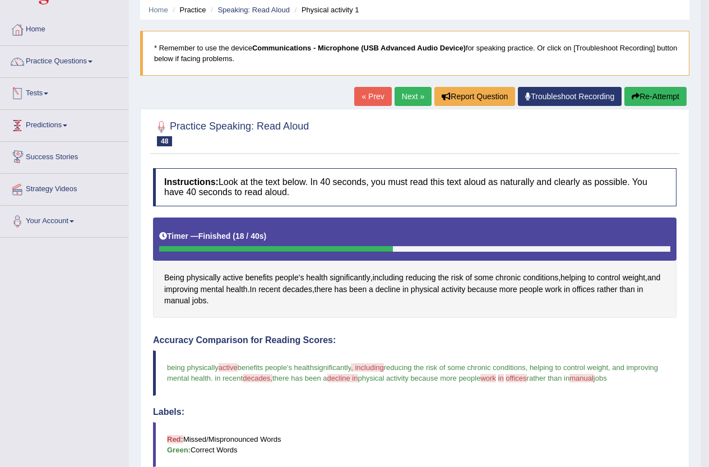
click at [55, 92] on link "Tests" at bounding box center [65, 92] width 128 height 28
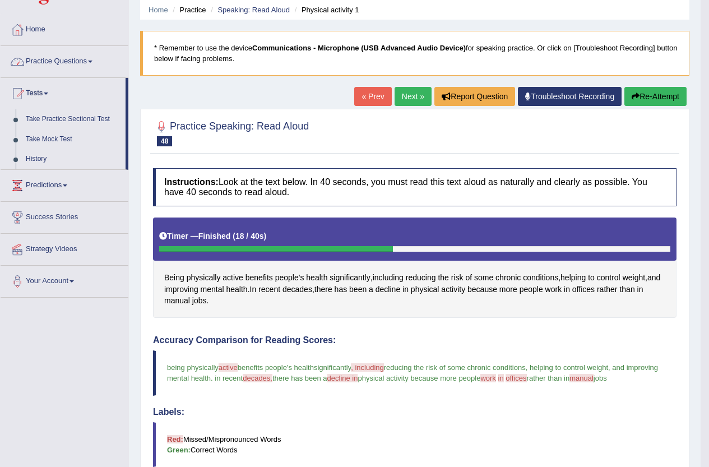
click at [61, 64] on link "Practice Questions" at bounding box center [65, 60] width 128 height 28
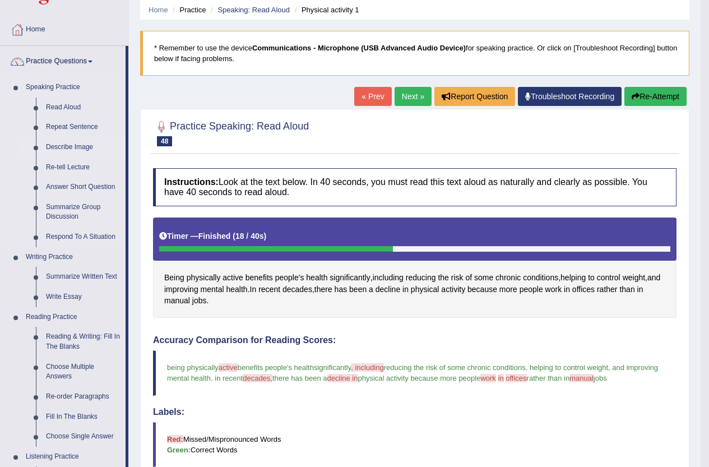
click at [81, 142] on link "Describe Image" at bounding box center [83, 147] width 85 height 20
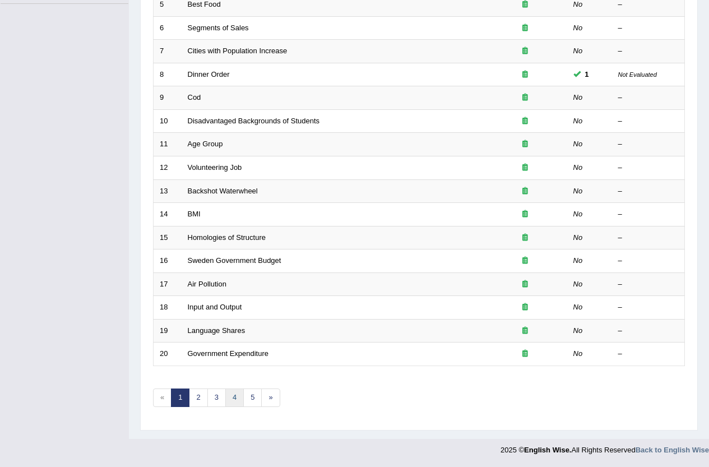
click at [229, 390] on link "4" at bounding box center [234, 397] width 18 height 18
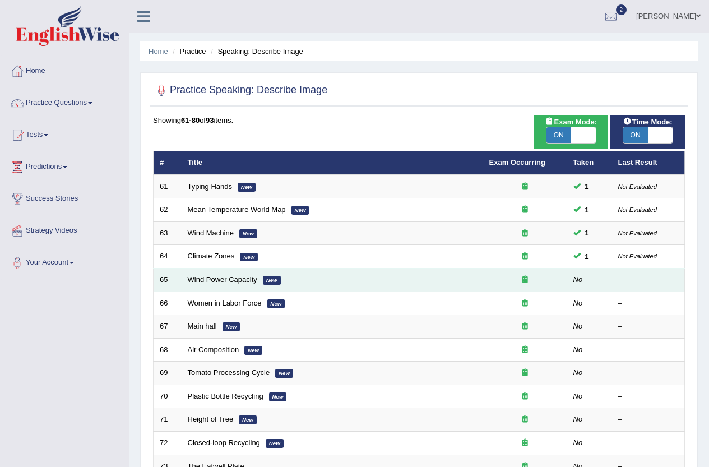
click at [212, 274] on td "Wind Power Capacity New" at bounding box center [332, 280] width 301 height 24
click at [213, 280] on link "Wind Power Capacity" at bounding box center [222, 279] width 69 height 8
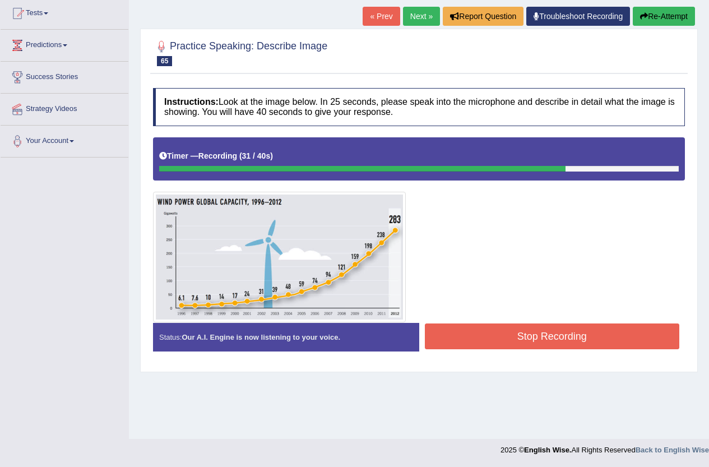
click at [518, 325] on button "Stop Recording" at bounding box center [552, 336] width 255 height 26
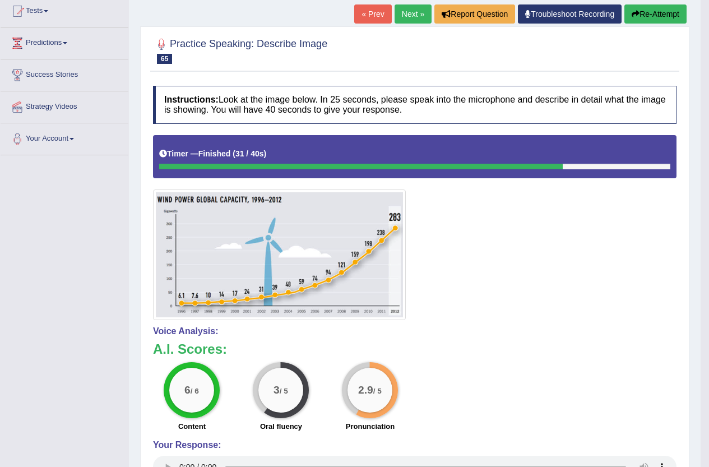
scroll to position [119, 0]
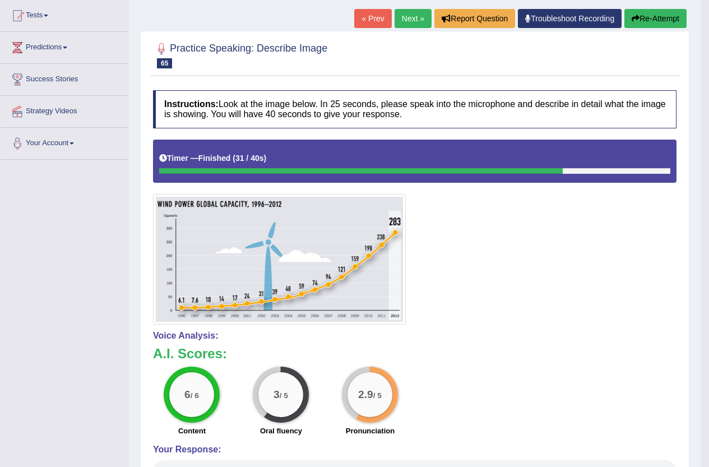
click at [410, 21] on link "Next »" at bounding box center [412, 18] width 37 height 19
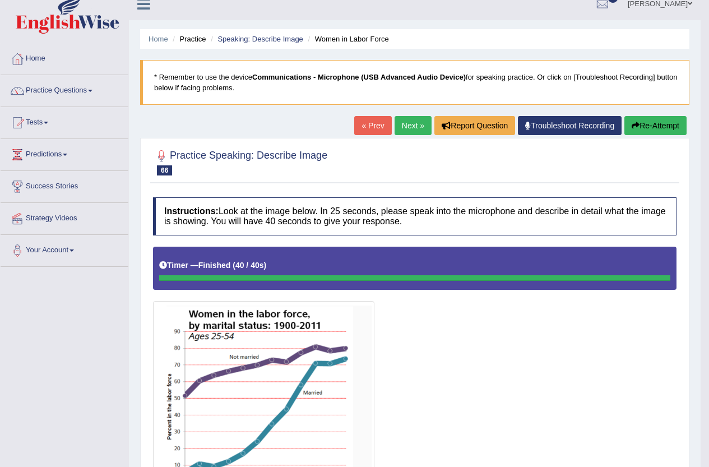
scroll to position [11, 0]
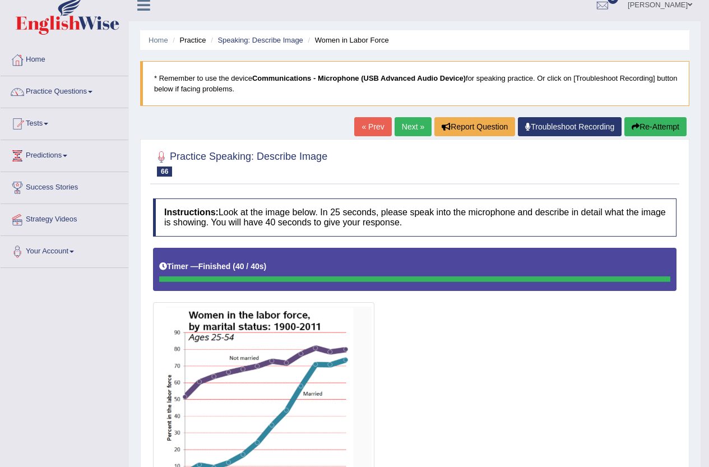
click at [417, 124] on link "Next »" at bounding box center [412, 126] width 37 height 19
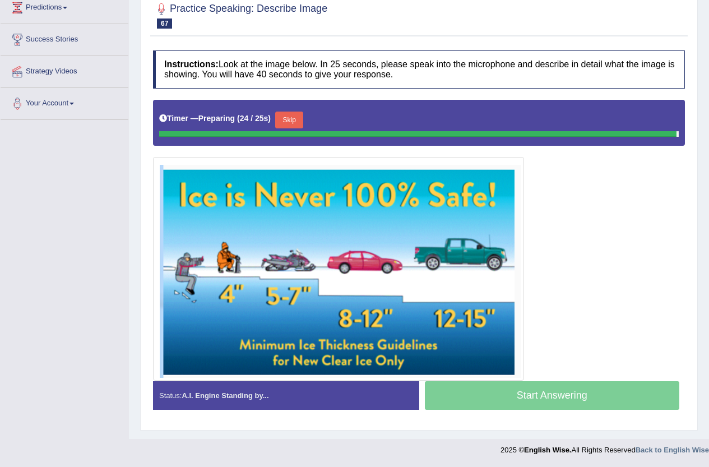
scroll to position [156, 0]
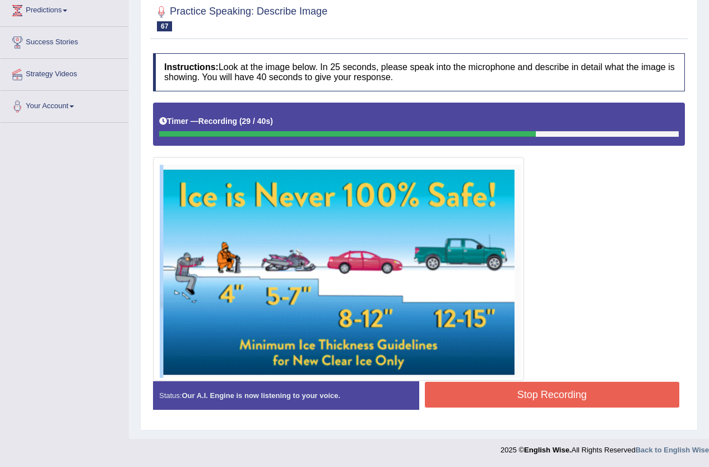
click at [538, 398] on button "Stop Recording" at bounding box center [552, 395] width 255 height 26
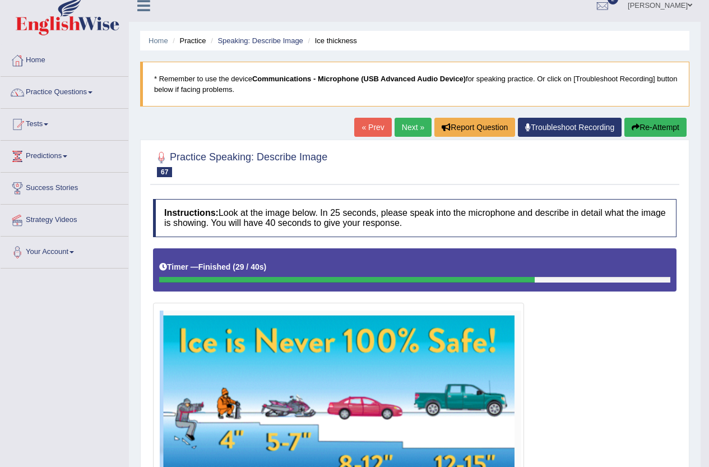
scroll to position [10, 0]
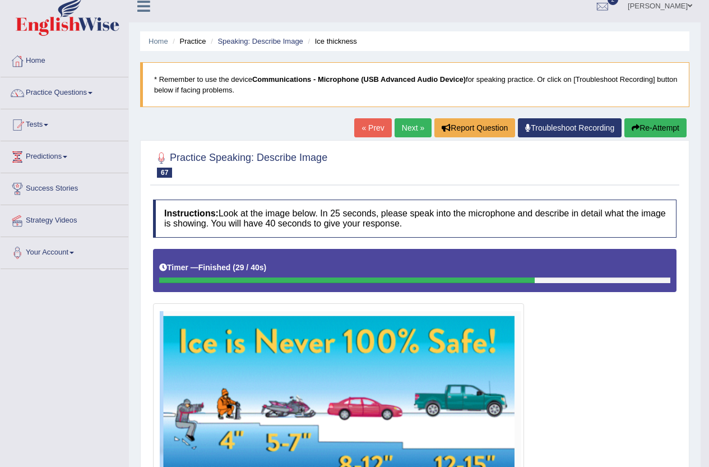
click at [403, 125] on link "Next »" at bounding box center [412, 127] width 37 height 19
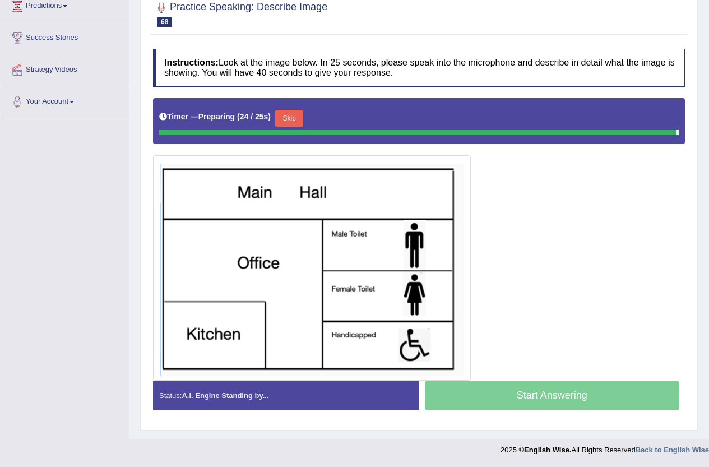
scroll to position [158, 0]
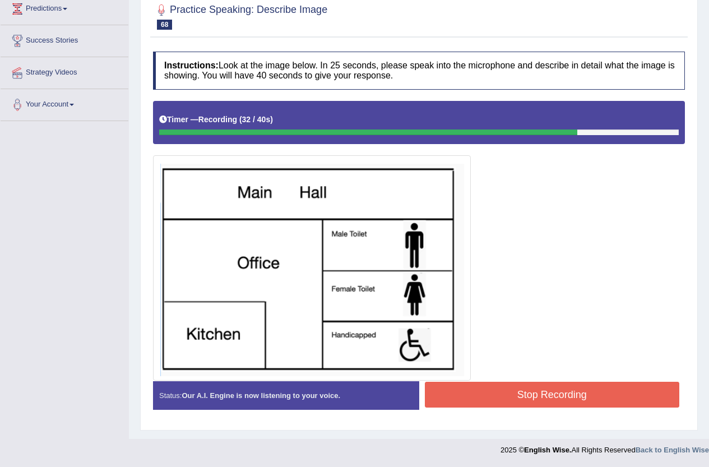
click at [492, 397] on button "Stop Recording" at bounding box center [552, 395] width 255 height 26
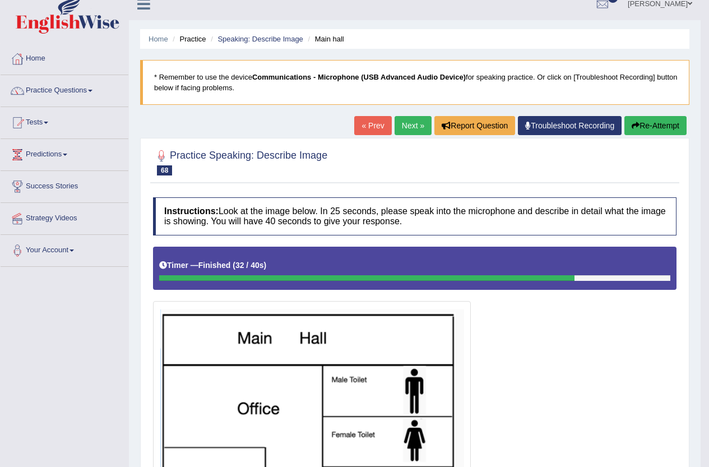
scroll to position [0, 0]
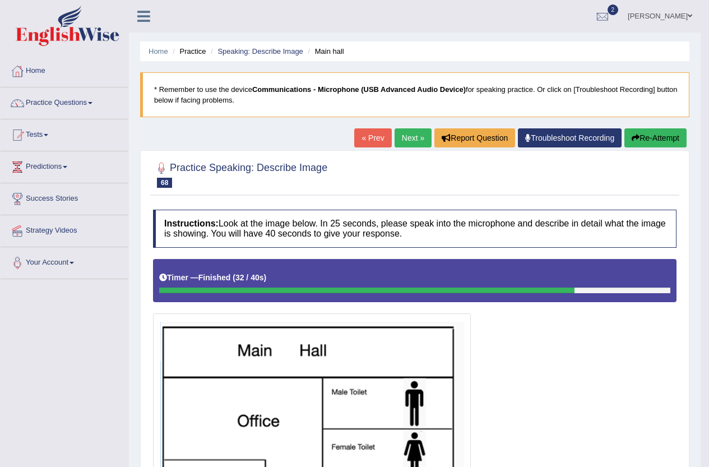
click at [406, 133] on link "Next »" at bounding box center [412, 137] width 37 height 19
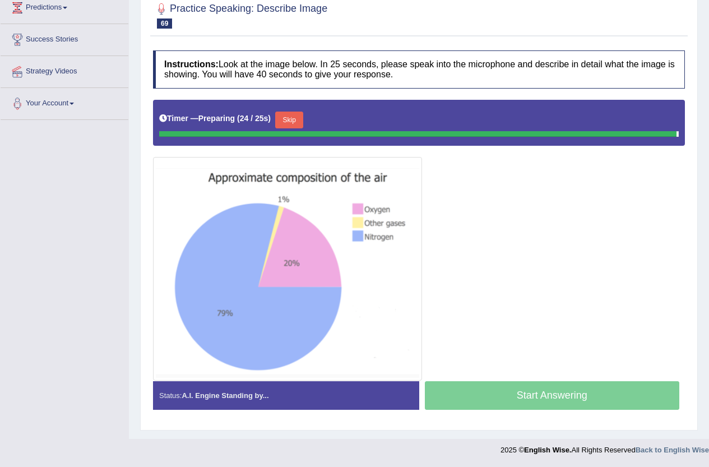
scroll to position [156, 0]
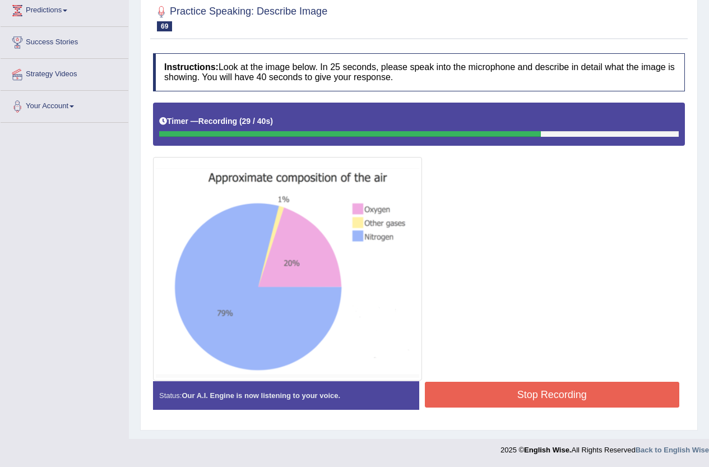
click at [531, 392] on button "Stop Recording" at bounding box center [552, 395] width 255 height 26
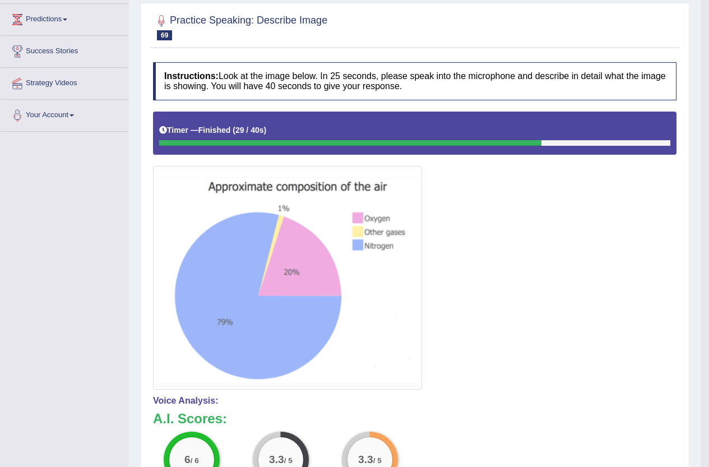
scroll to position [44, 0]
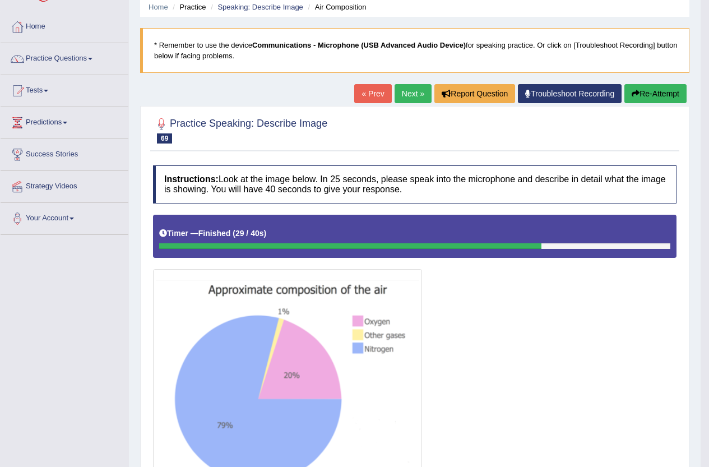
click at [398, 94] on link "Next »" at bounding box center [412, 93] width 37 height 19
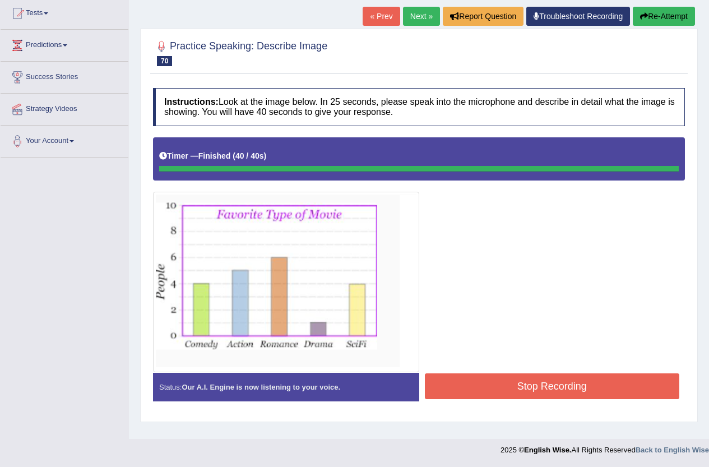
click at [0, 0] on blockquote "The following graph gives information about favorite type of movie. The items i…" at bounding box center [0, 0] width 0 height 0
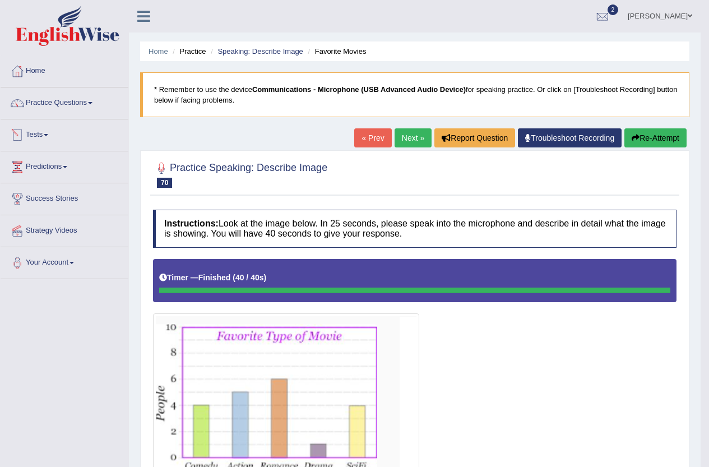
click at [75, 136] on link "Tests" at bounding box center [65, 133] width 128 height 28
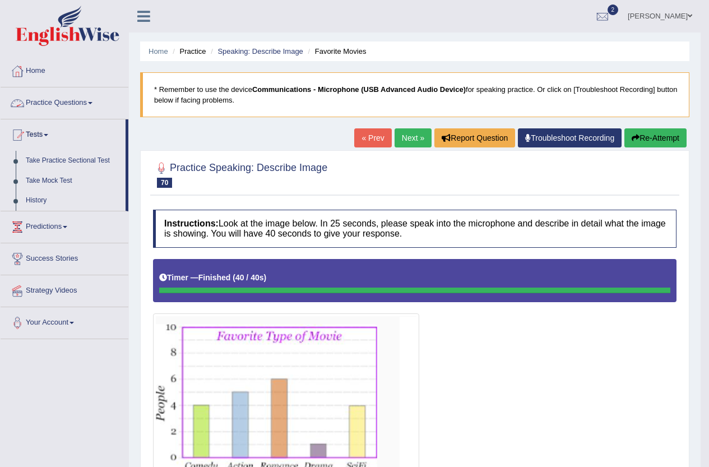
click at [73, 104] on link "Practice Questions" at bounding box center [65, 101] width 128 height 28
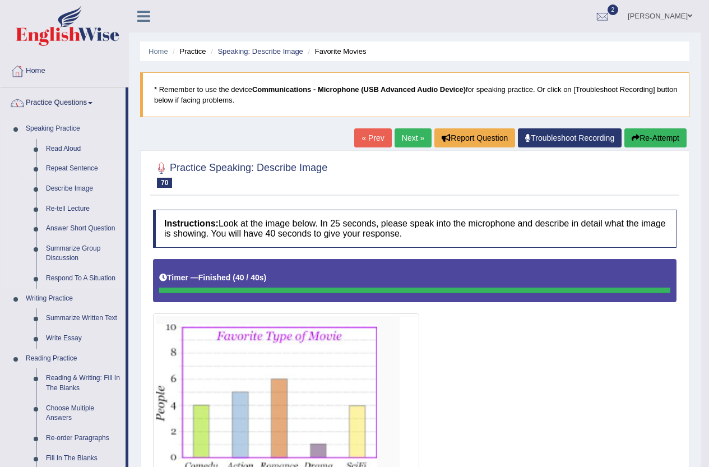
click at [90, 165] on link "Repeat Sentence" at bounding box center [83, 169] width 85 height 20
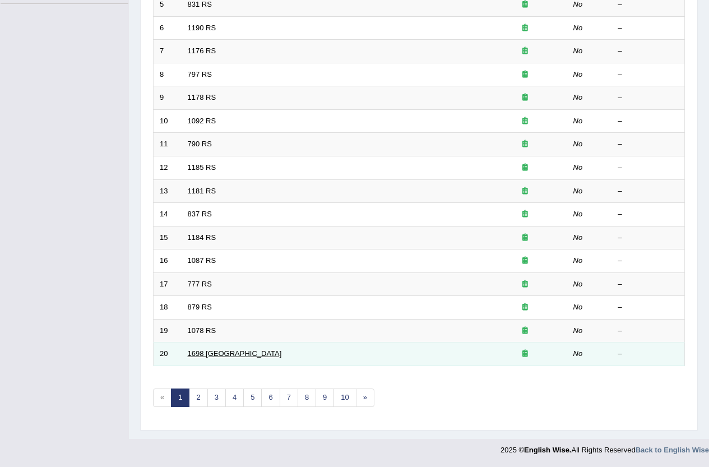
click at [203, 355] on link "1698 [GEOGRAPHIC_DATA]" at bounding box center [235, 353] width 94 height 8
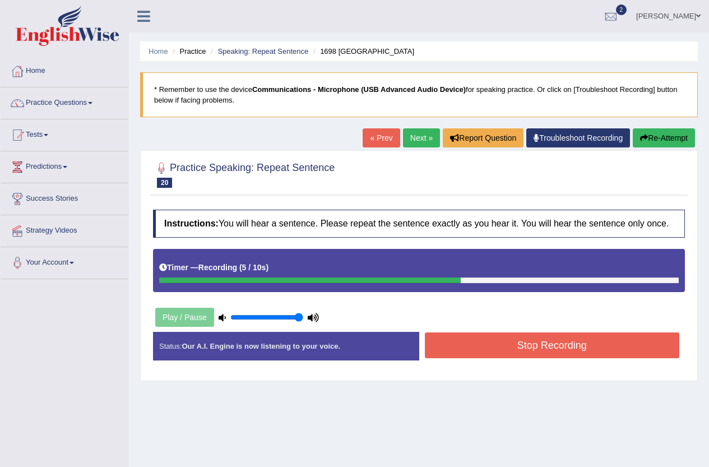
click at [538, 337] on button "Stop Recording" at bounding box center [552, 345] width 255 height 26
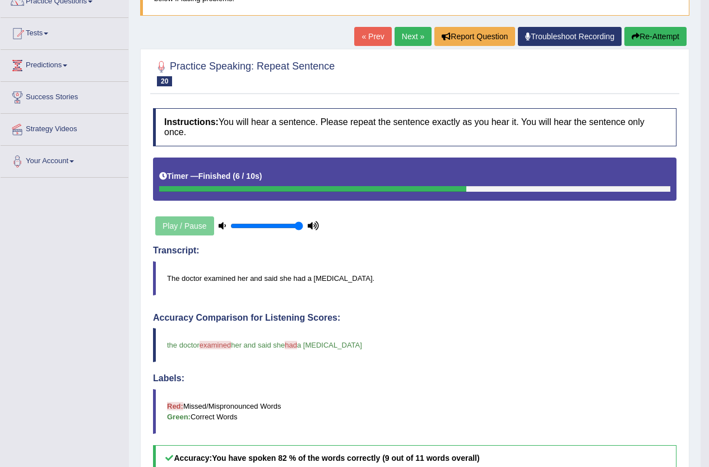
scroll to position [78, 0]
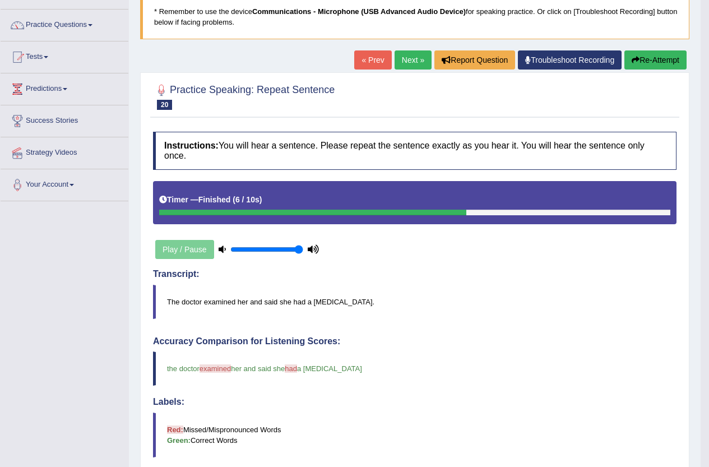
click at [418, 64] on link "Next »" at bounding box center [412, 59] width 37 height 19
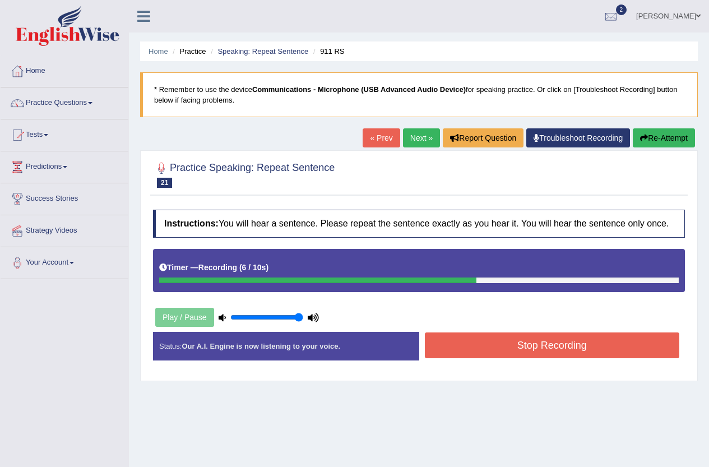
click at [454, 345] on button "Stop Recording" at bounding box center [552, 345] width 255 height 26
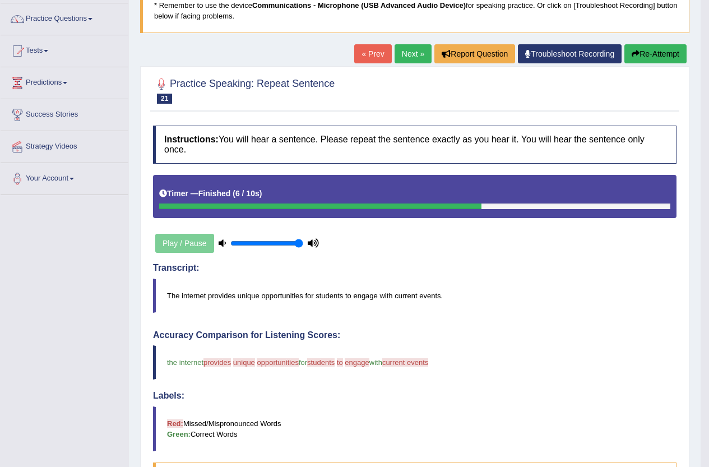
scroll to position [56, 0]
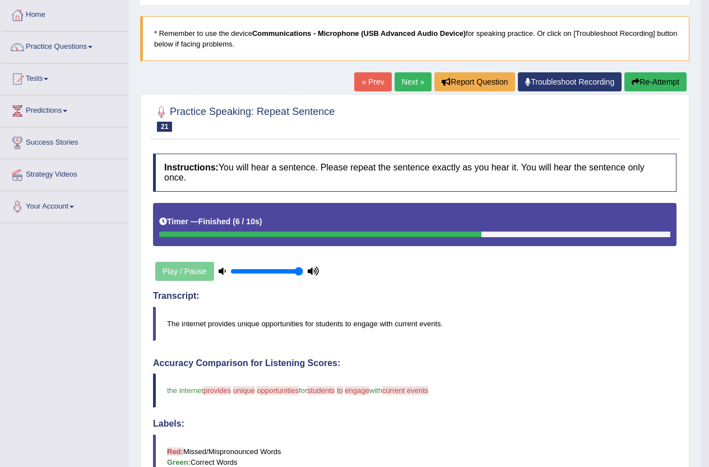
click at [403, 83] on link "Next »" at bounding box center [412, 81] width 37 height 19
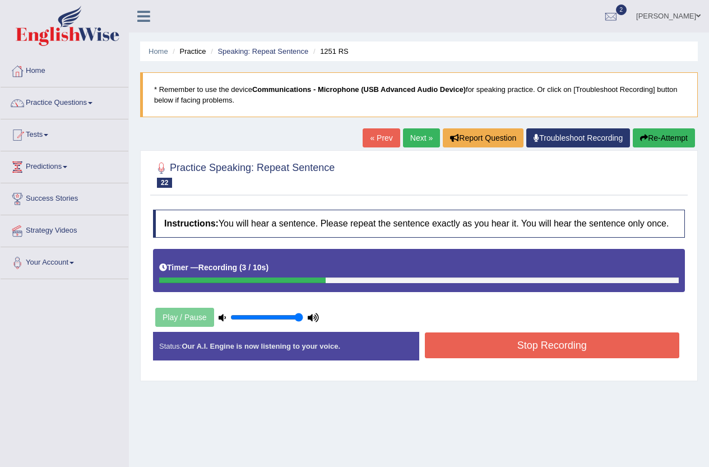
click at [511, 347] on button "Stop Recording" at bounding box center [552, 345] width 255 height 26
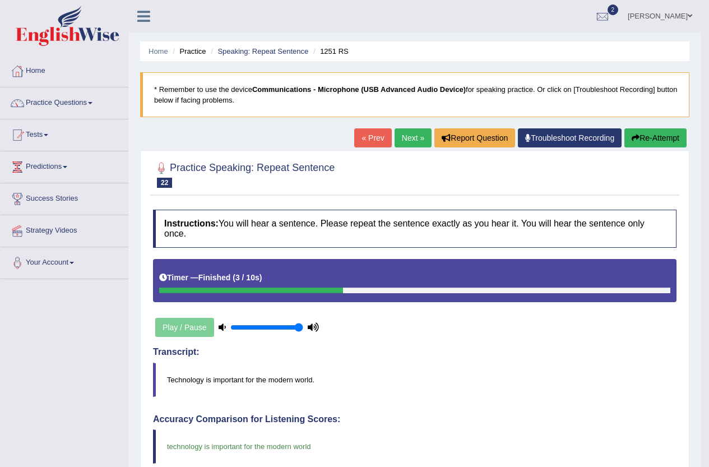
click at [407, 130] on link "Next »" at bounding box center [412, 137] width 37 height 19
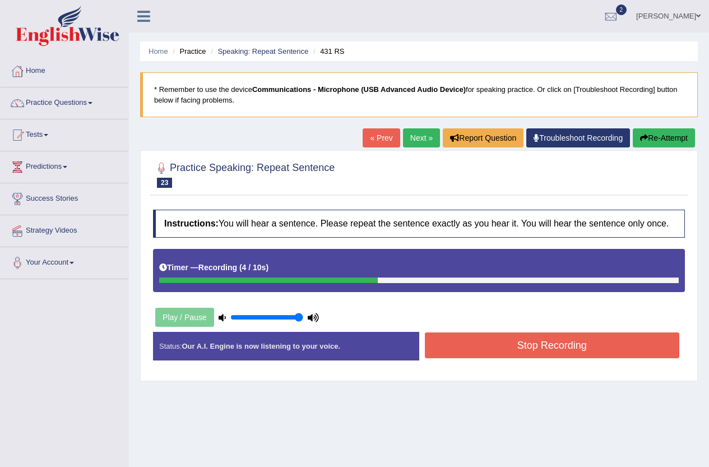
click at [515, 348] on button "Stop Recording" at bounding box center [552, 345] width 255 height 26
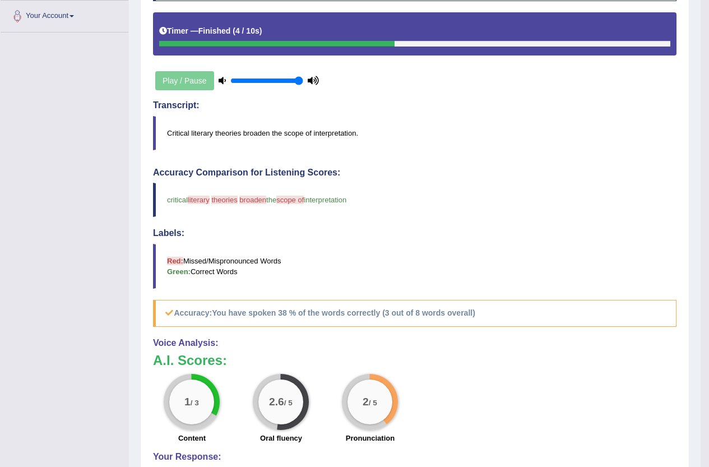
scroll to position [246, 0]
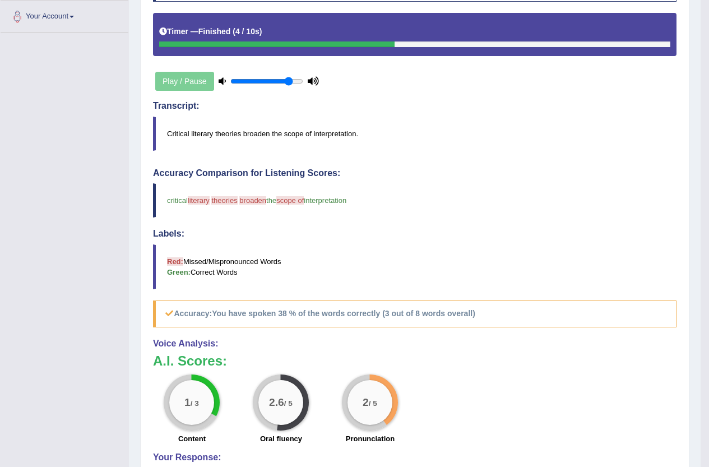
type input "0.85"
click at [289, 81] on input "range" at bounding box center [266, 81] width 73 height 9
click at [194, 80] on div "Play / Pause" at bounding box center [237, 81] width 168 height 28
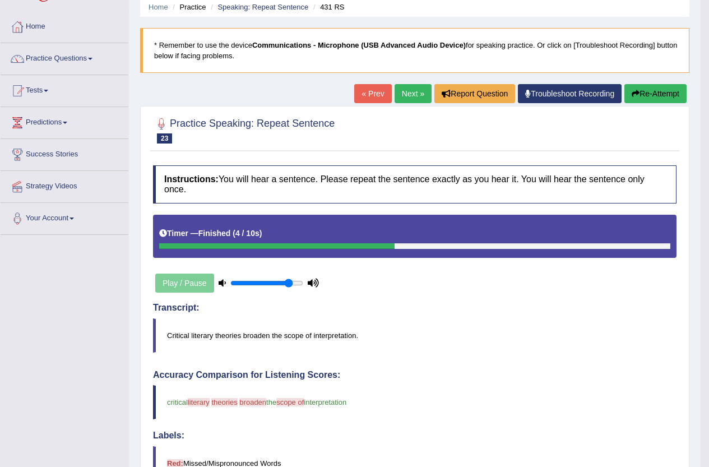
scroll to position [22, 0]
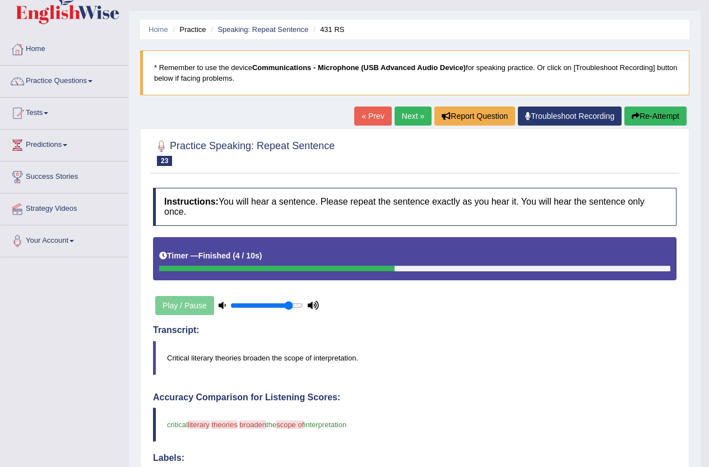
click at [649, 117] on button "Re-Attempt" at bounding box center [655, 115] width 62 height 19
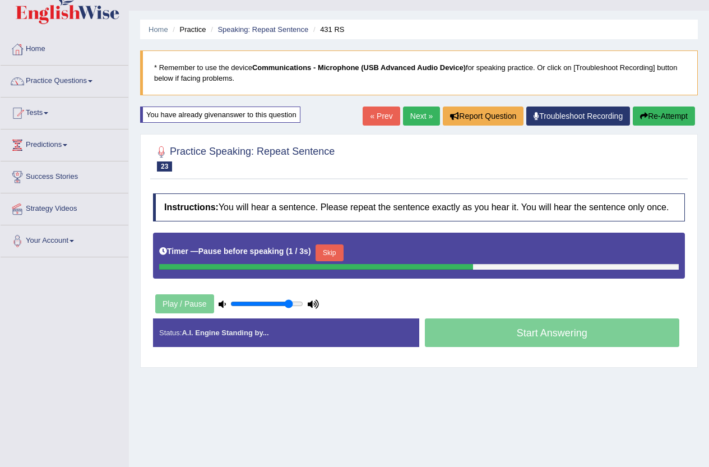
click at [333, 246] on button "Skip" at bounding box center [329, 252] width 28 height 17
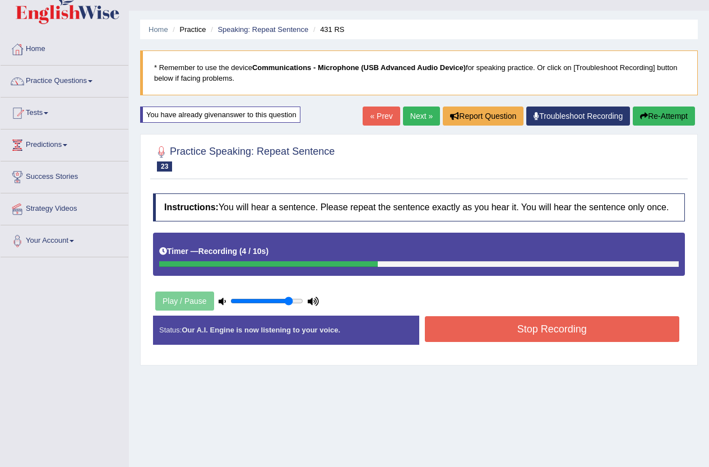
click at [490, 335] on button "Stop Recording" at bounding box center [552, 329] width 255 height 26
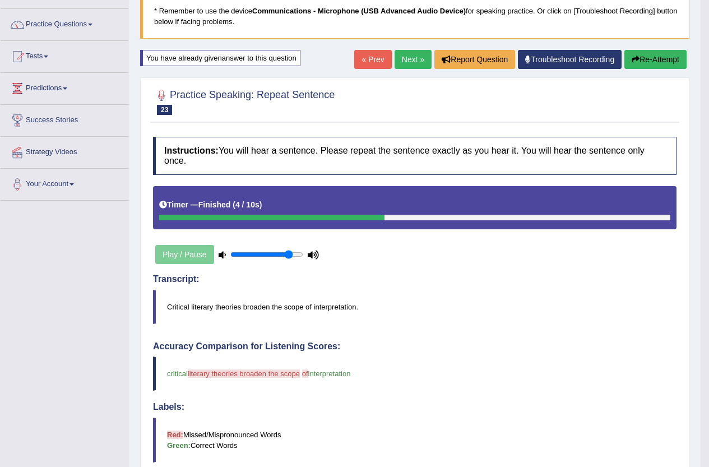
scroll to position [78, 0]
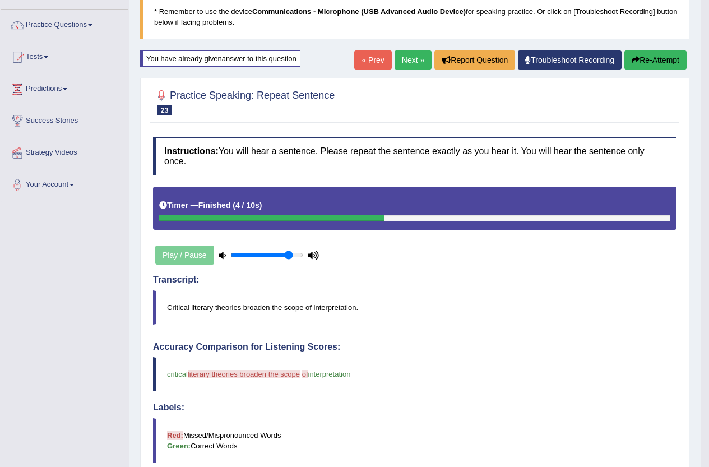
click at [401, 63] on link "Next »" at bounding box center [412, 59] width 37 height 19
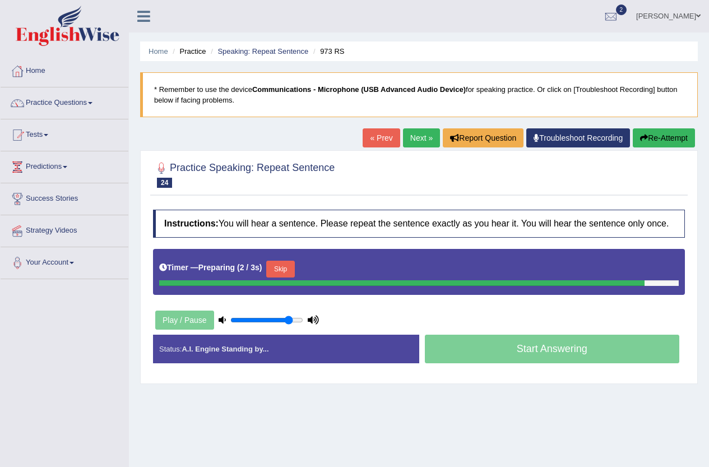
click at [286, 269] on div "Timer — Preparing ( 2 / 3s ) Skip" at bounding box center [418, 269] width 519 height 22
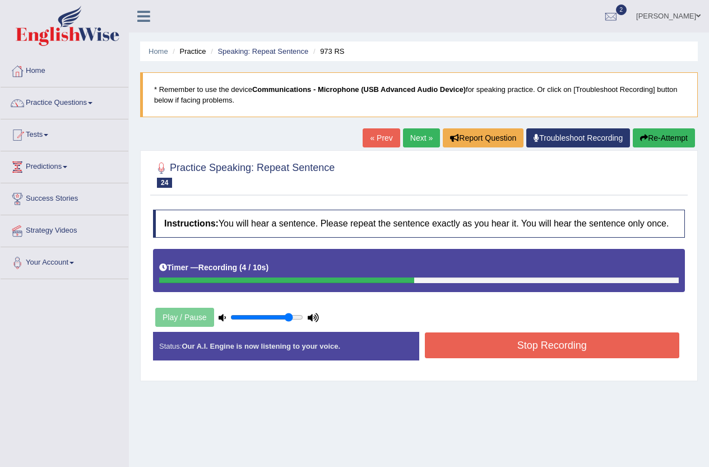
click at [555, 343] on button "Stop Recording" at bounding box center [552, 345] width 255 height 26
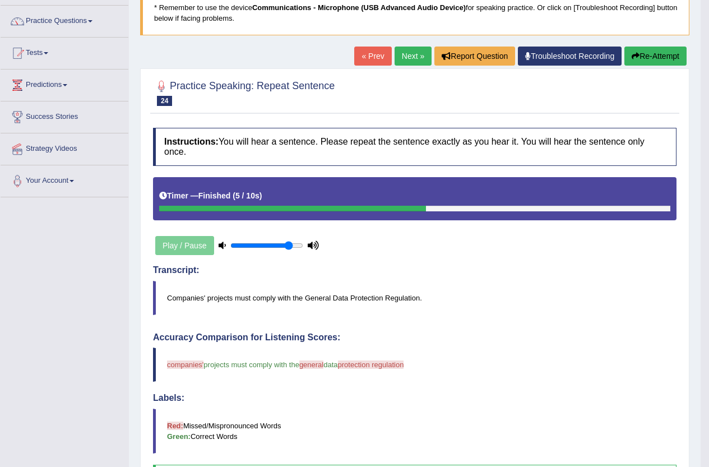
scroll to position [78, 0]
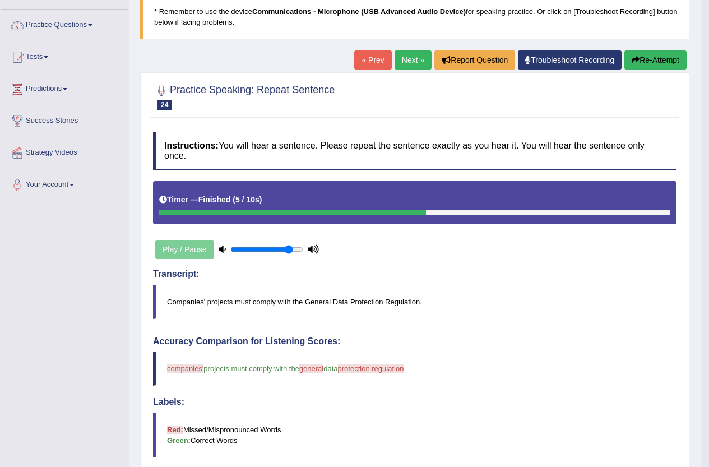
click at [399, 66] on link "Next »" at bounding box center [412, 59] width 37 height 19
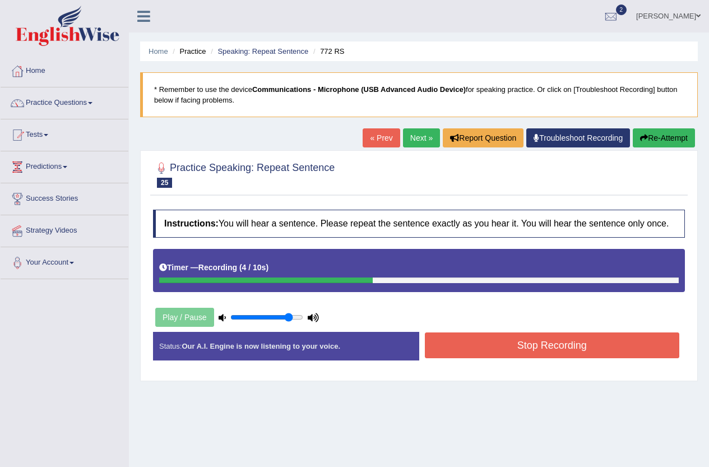
click at [581, 348] on button "Stop Recording" at bounding box center [552, 345] width 255 height 26
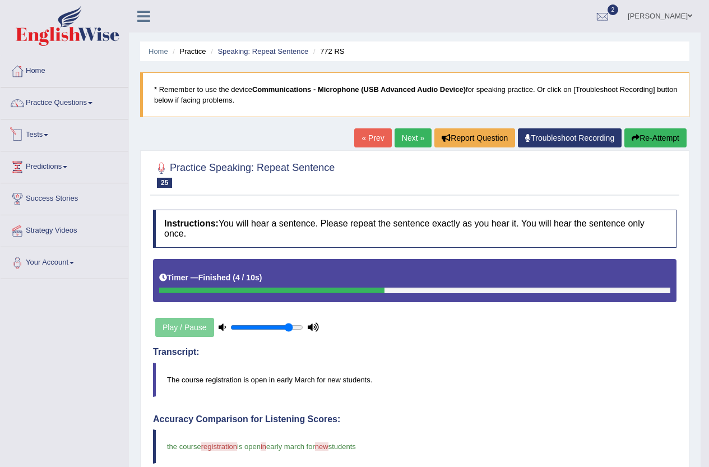
click at [54, 130] on link "Tests" at bounding box center [65, 133] width 128 height 28
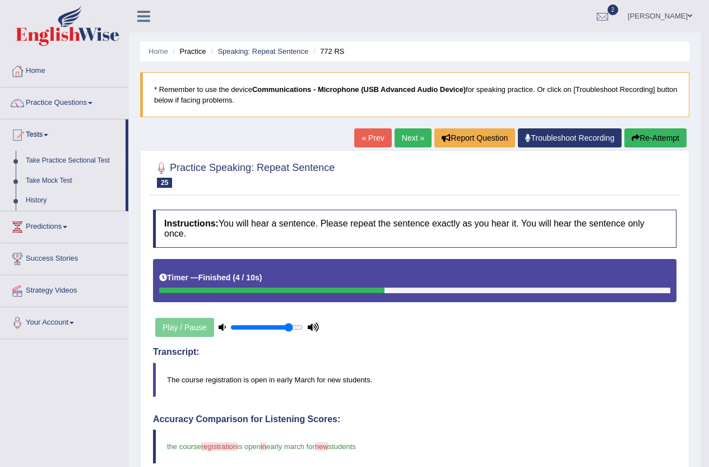
click at [64, 159] on link "Take Practice Sectional Test" at bounding box center [73, 161] width 105 height 20
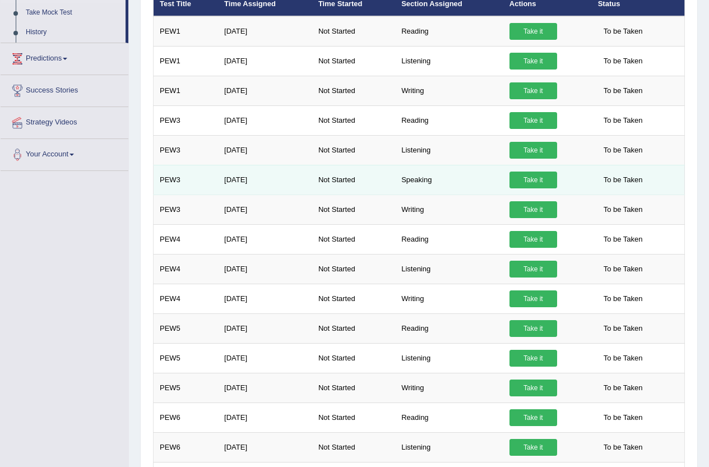
click at [526, 179] on link "Take it" at bounding box center [533, 179] width 48 height 17
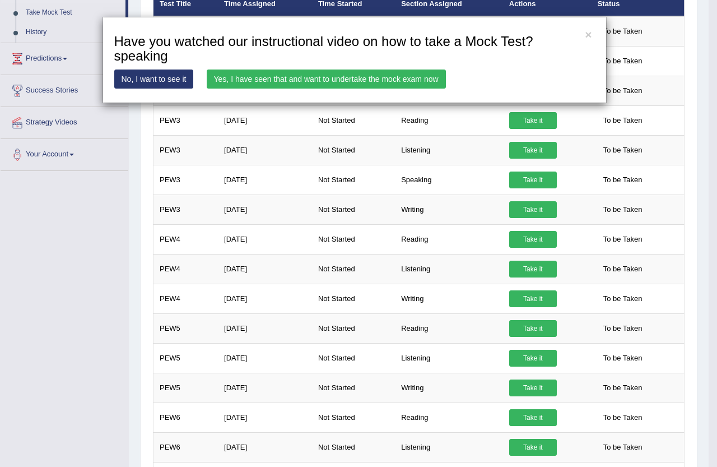
click at [283, 77] on link "Yes, I have seen that and want to undertake the mock exam now" at bounding box center [326, 78] width 239 height 19
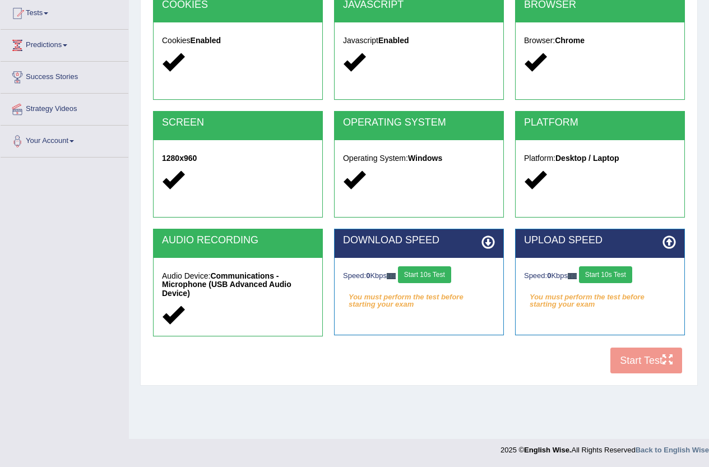
drag, startPoint x: 423, startPoint y: 276, endPoint x: 545, endPoint y: 284, distance: 121.9
click at [426, 276] on button "Start 10s Test" at bounding box center [424, 274] width 53 height 17
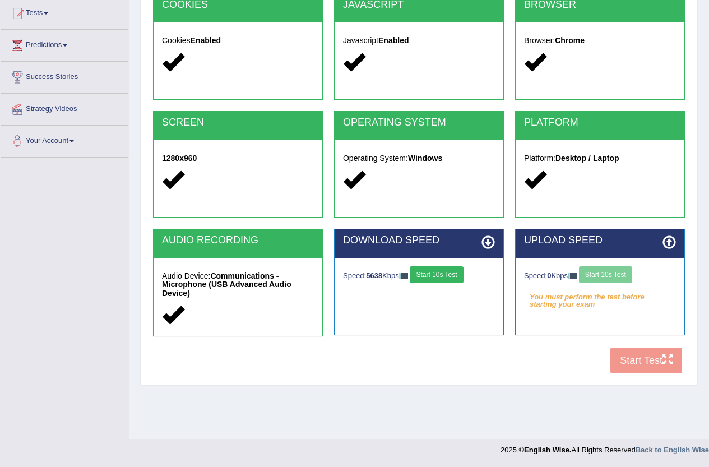
click at [608, 279] on div "Speed: 0 Kbps Start 10s Test" at bounding box center [600, 276] width 152 height 20
click at [449, 270] on button "Start 10s Test" at bounding box center [436, 274] width 53 height 17
click at [599, 276] on button "Start 10s Test" at bounding box center [605, 274] width 53 height 17
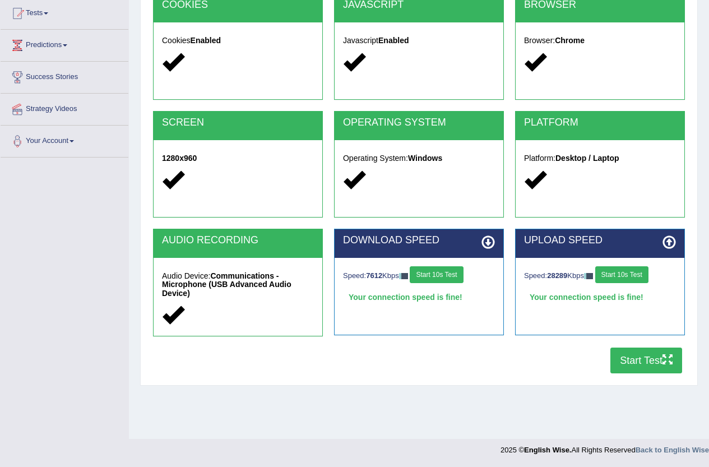
click at [625, 360] on button "Start Test" at bounding box center [646, 360] width 72 height 26
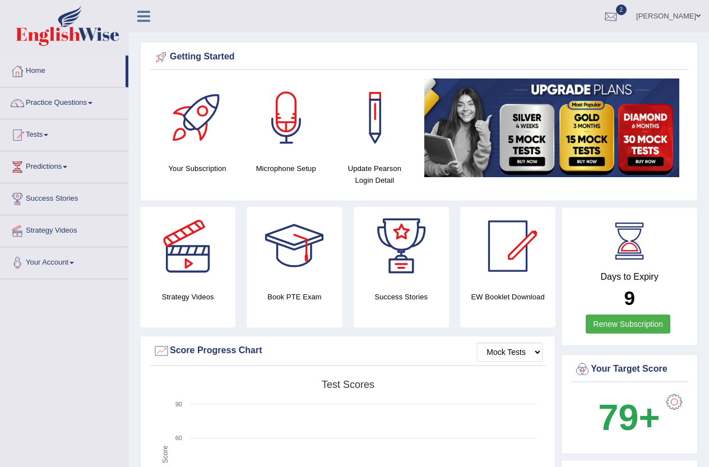
click at [619, 14] on div at bounding box center [610, 16] width 17 height 17
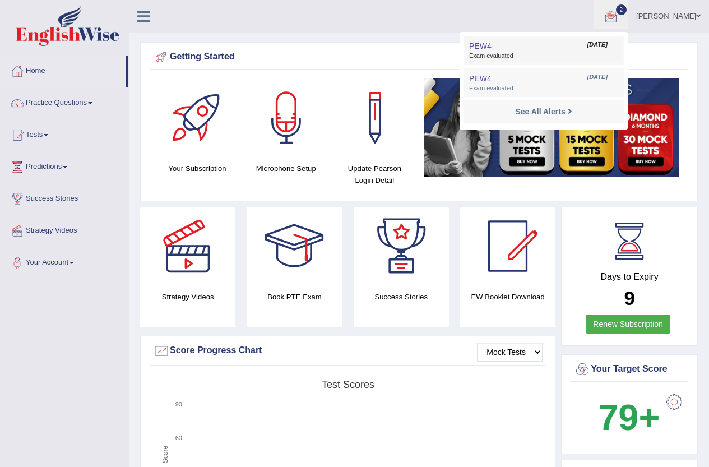
click at [566, 47] on link "PEW4 Sep 3, 2025 Exam evaluated" at bounding box center [543, 51] width 155 height 24
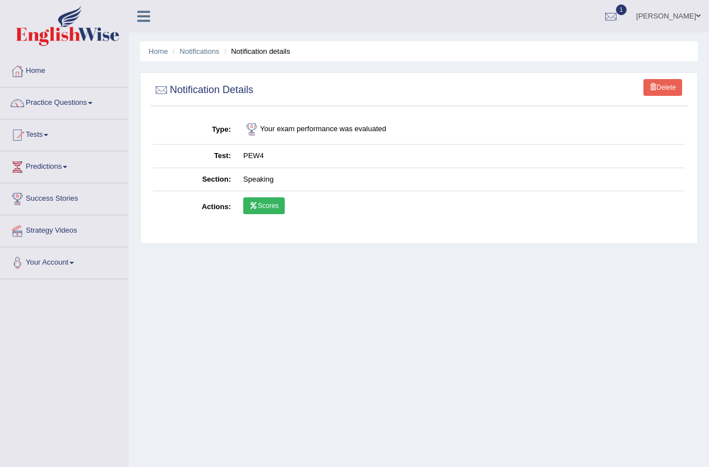
click at [275, 203] on link "Scores" at bounding box center [263, 205] width 41 height 17
click at [69, 101] on link "Practice Questions" at bounding box center [65, 101] width 128 height 28
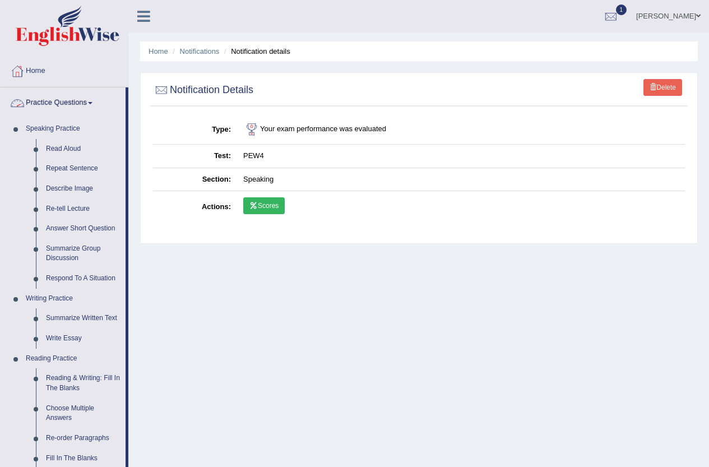
click at [81, 100] on link "Practice Questions" at bounding box center [63, 101] width 125 height 28
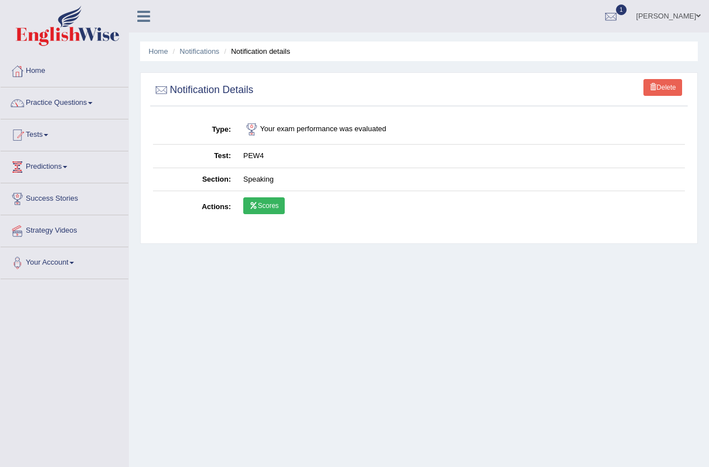
click at [74, 231] on link "Strategy Videos" at bounding box center [65, 229] width 128 height 28
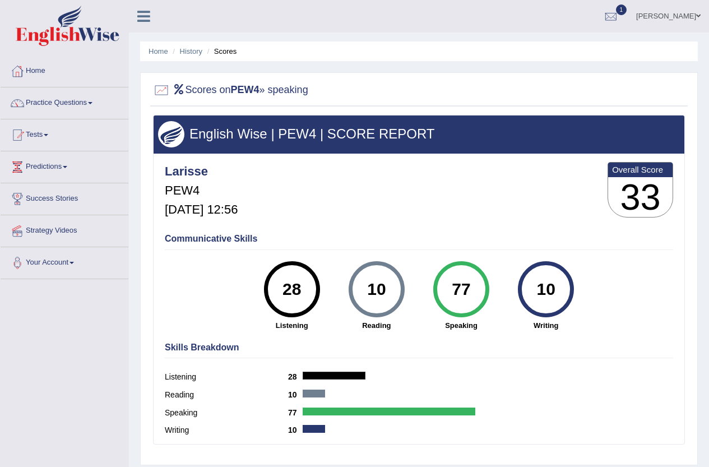
drag, startPoint x: 489, startPoint y: 297, endPoint x: 447, endPoint y: 290, distance: 42.0
click at [444, 290] on div "77 Speaking" at bounding box center [460, 295] width 85 height 69
click at [476, 287] on div "77" at bounding box center [460, 289] width 41 height 47
click at [619, 11] on div at bounding box center [610, 16] width 17 height 17
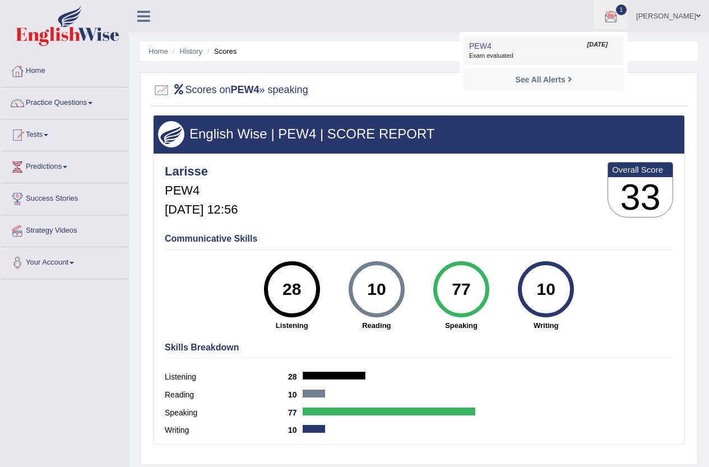
click at [578, 50] on link "PEW4 Sep 3, 2025 Exam evaluated" at bounding box center [543, 51] width 155 height 24
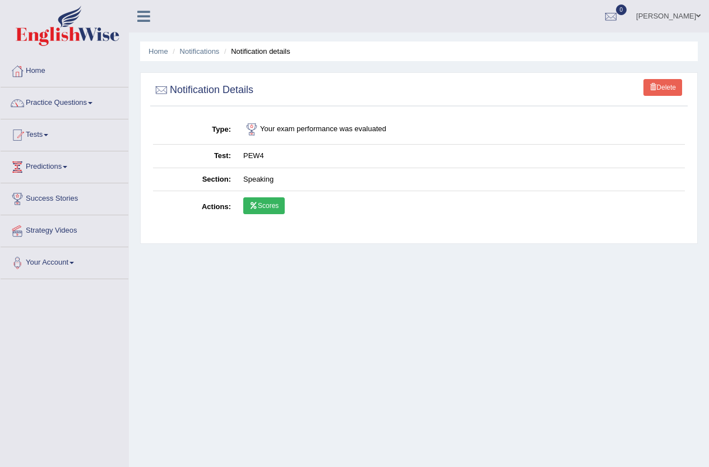
click at [279, 203] on link "Scores" at bounding box center [263, 205] width 41 height 17
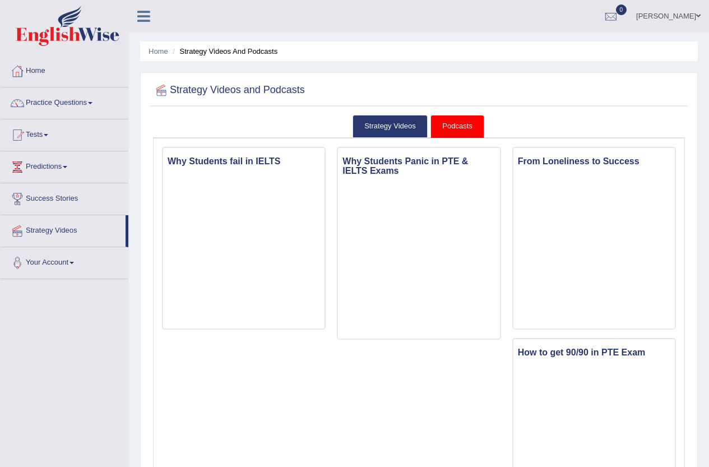
click at [59, 228] on link "Strategy Videos" at bounding box center [63, 229] width 125 height 28
click at [46, 136] on link "Tests" at bounding box center [65, 133] width 128 height 28
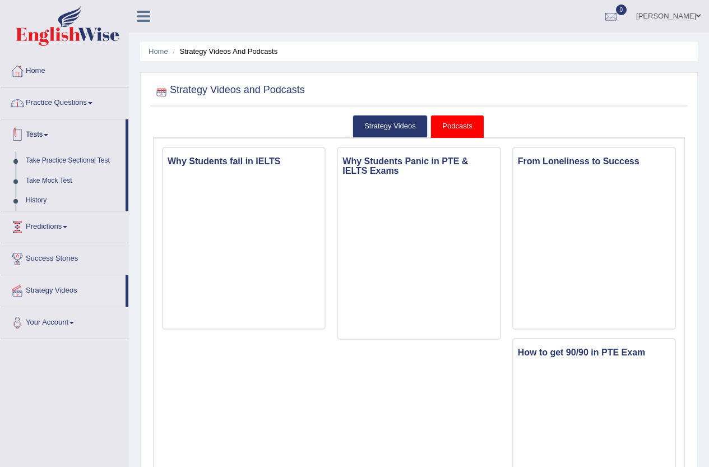
click at [58, 105] on link "Practice Questions" at bounding box center [65, 101] width 128 height 28
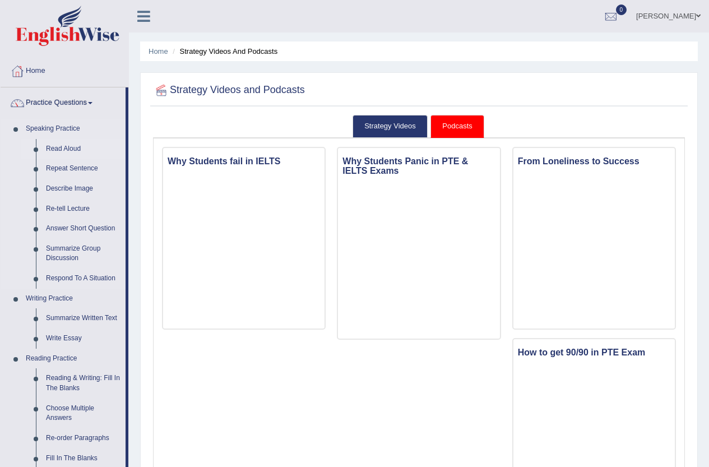
click at [67, 145] on link "Read Aloud" at bounding box center [83, 149] width 85 height 20
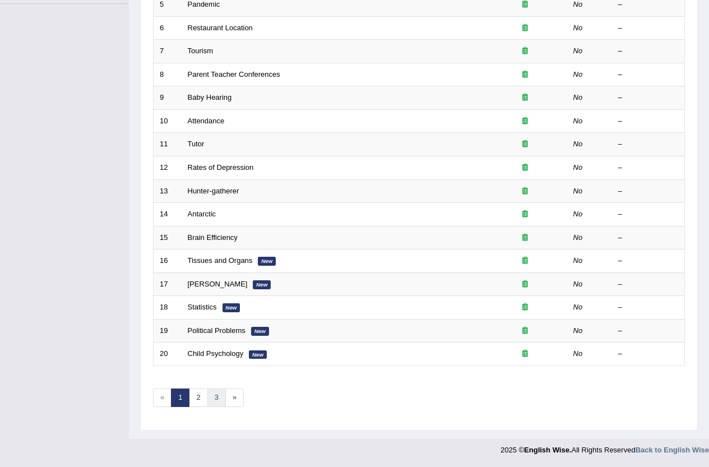
click at [215, 397] on link "3" at bounding box center [216, 397] width 18 height 18
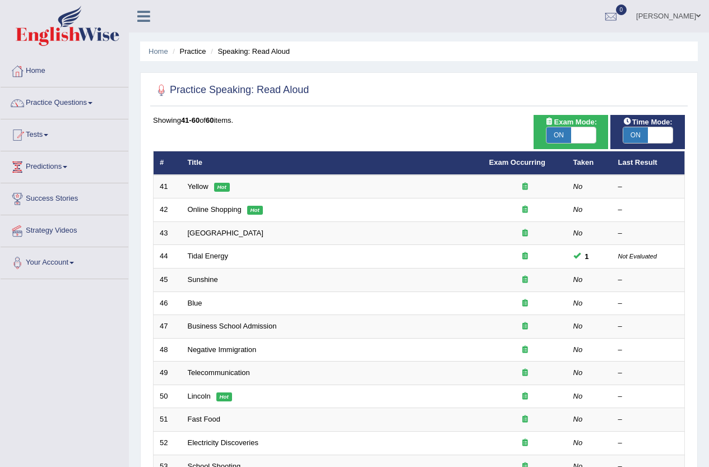
click at [207, 210] on link "Online Shopping" at bounding box center [215, 209] width 54 height 8
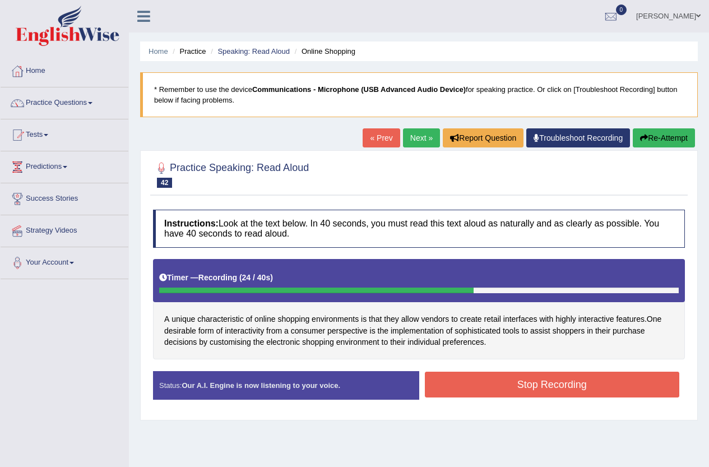
click at [475, 380] on button "Stop Recording" at bounding box center [552, 384] width 255 height 26
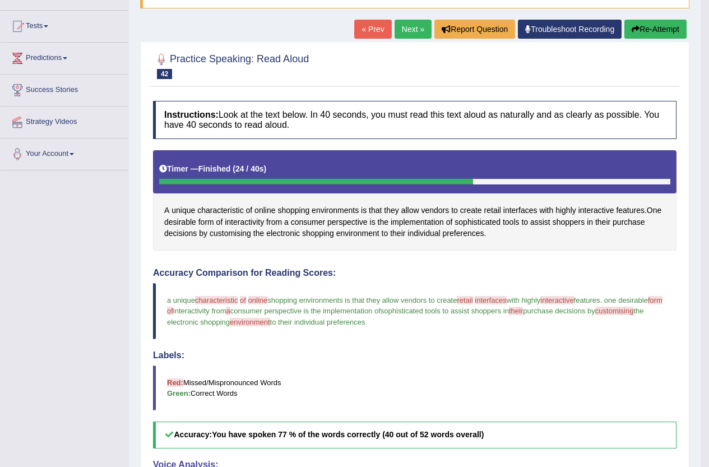
scroll to position [108, 0]
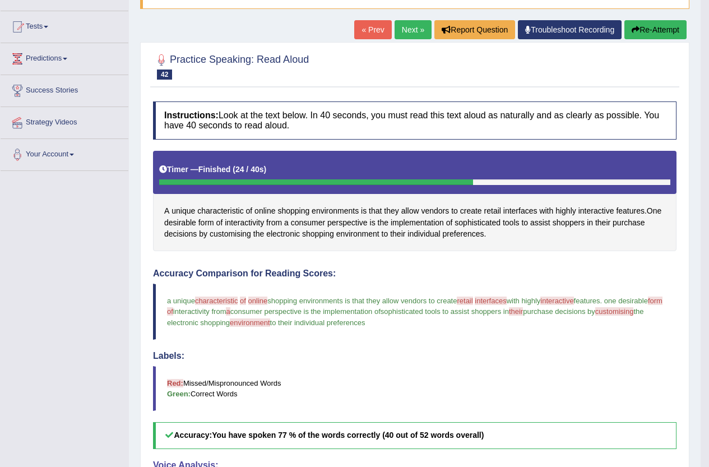
click at [407, 33] on link "Next »" at bounding box center [412, 29] width 37 height 19
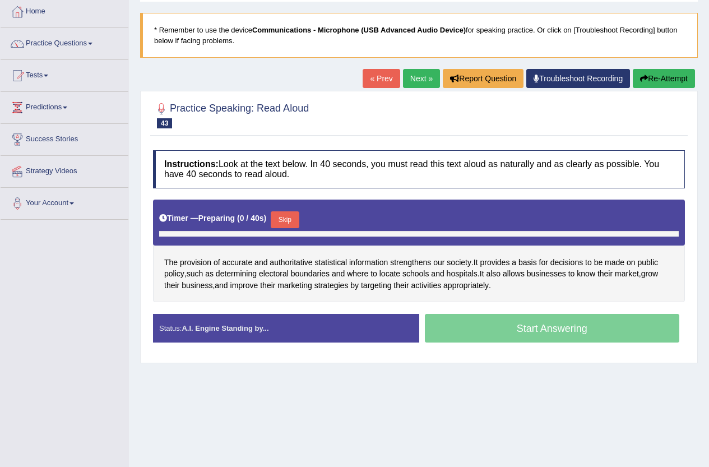
scroll to position [122, 0]
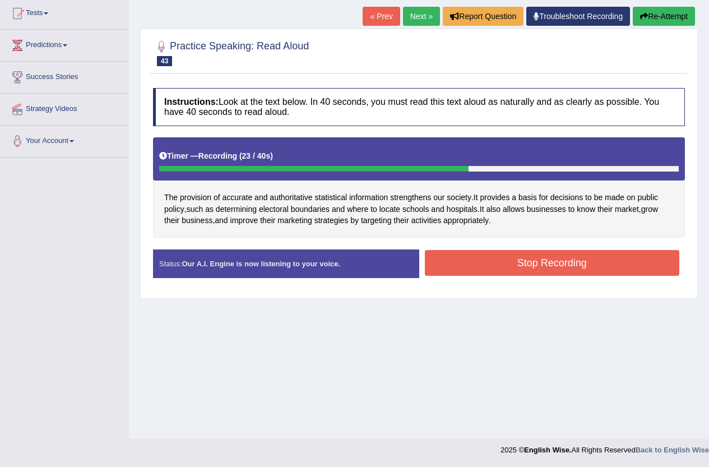
click at [542, 265] on button "Stop Recording" at bounding box center [552, 263] width 255 height 26
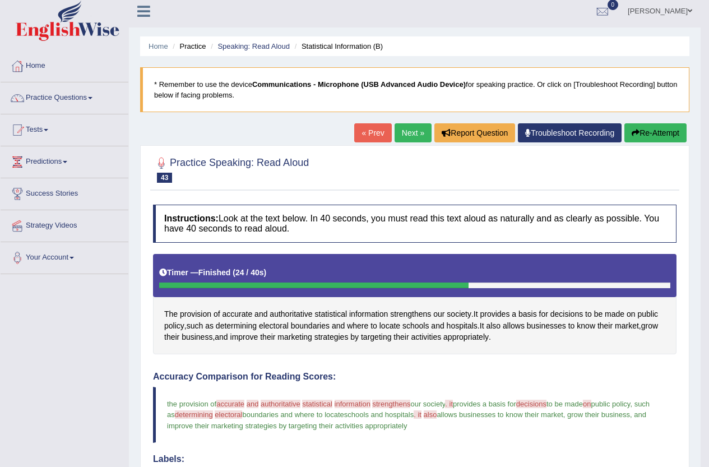
scroll to position [0, 0]
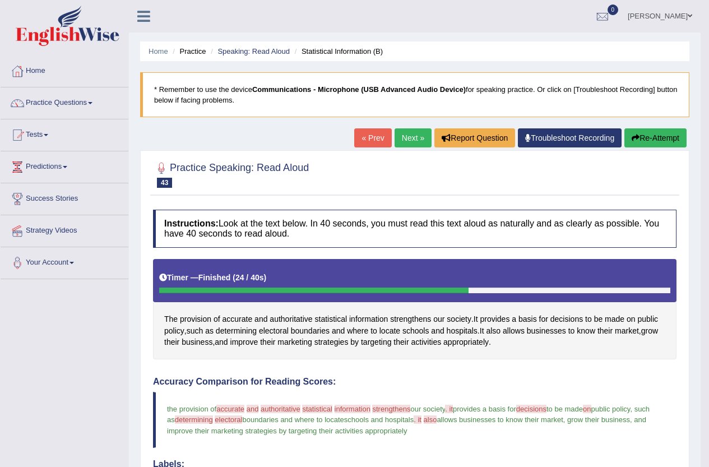
click at [413, 138] on link "Next »" at bounding box center [412, 137] width 37 height 19
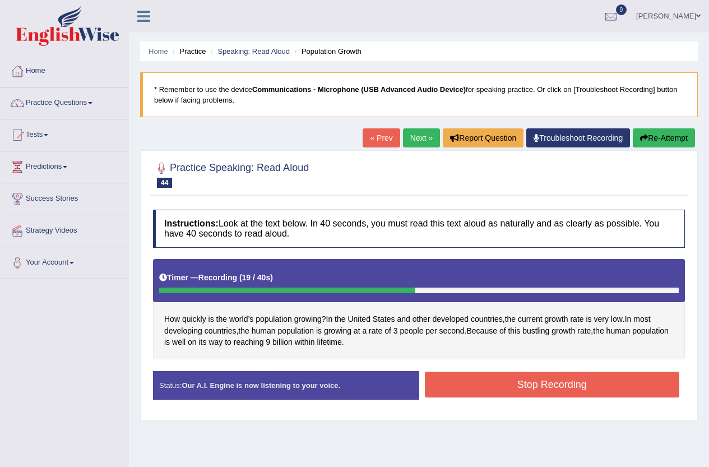
click at [531, 380] on button "Stop Recording" at bounding box center [552, 384] width 255 height 26
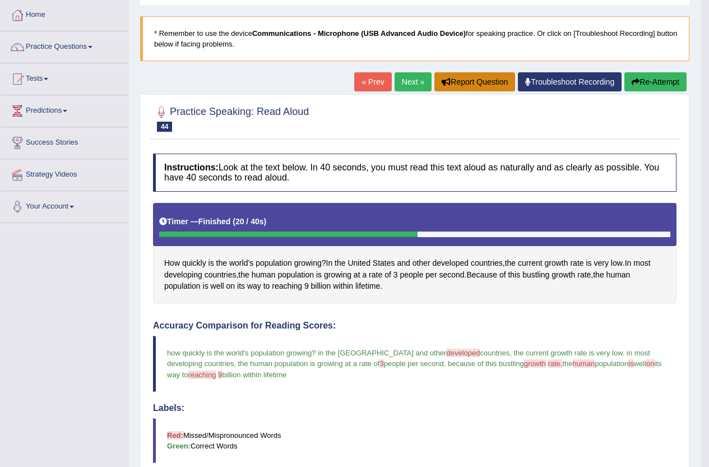
scroll to position [52, 0]
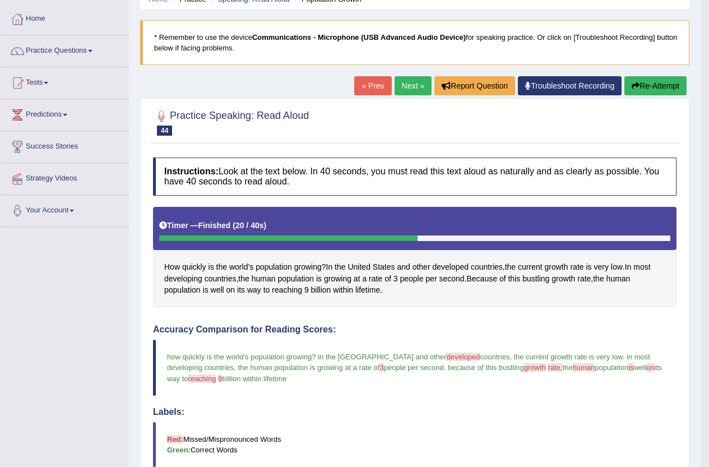
click at [410, 85] on link "Next »" at bounding box center [412, 85] width 37 height 19
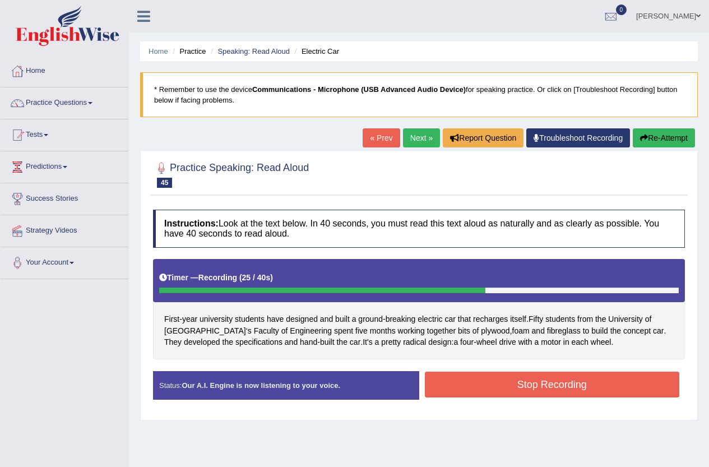
click at [466, 379] on button "Stop Recording" at bounding box center [552, 384] width 255 height 26
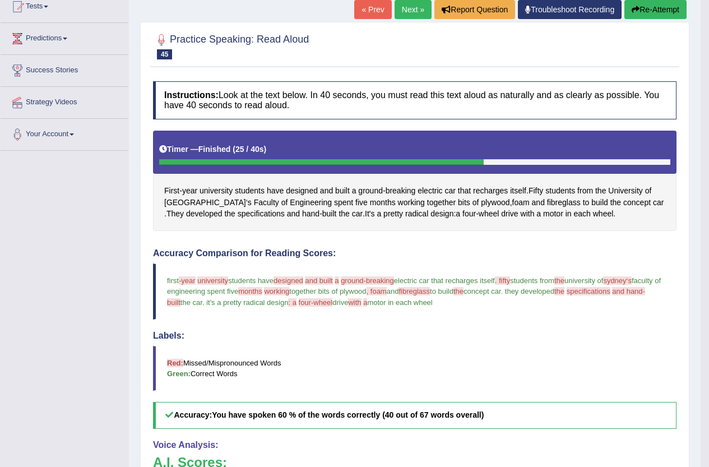
scroll to position [52, 0]
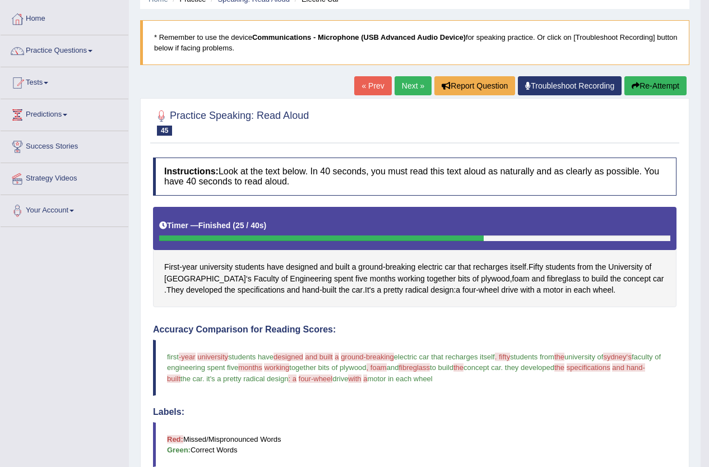
click at [399, 87] on link "Next »" at bounding box center [412, 85] width 37 height 19
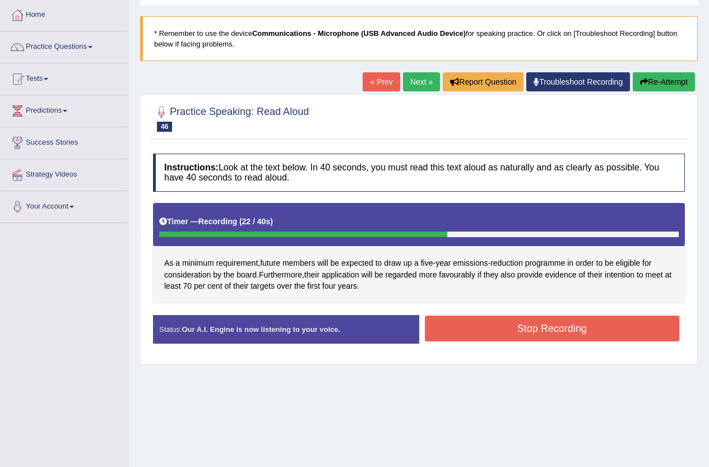
click at [595, 311] on div "Instructions: Look at the text below. In 40 seconds, you must read this text al…" at bounding box center [418, 253] width 537 height 210
click at [591, 320] on button "Stop Recording" at bounding box center [552, 328] width 255 height 26
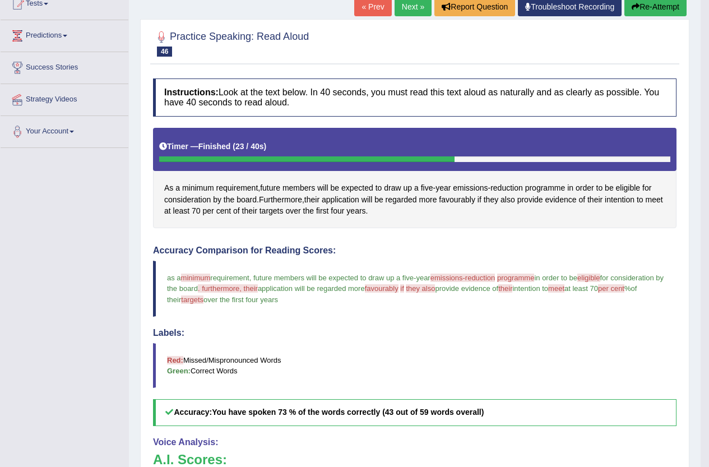
scroll to position [108, 0]
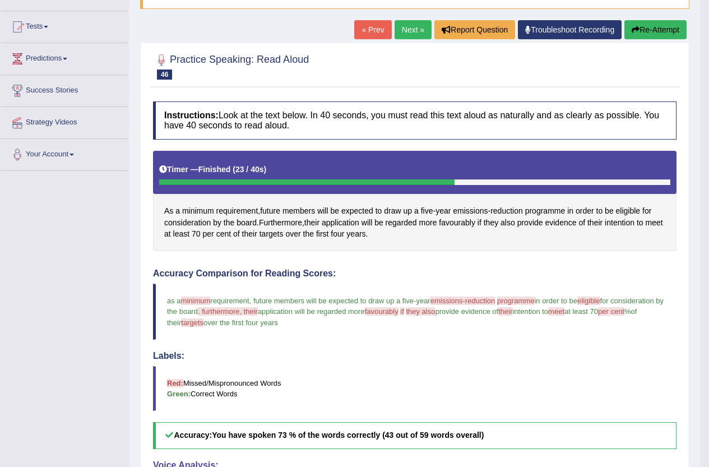
click at [399, 28] on link "Next »" at bounding box center [412, 29] width 37 height 19
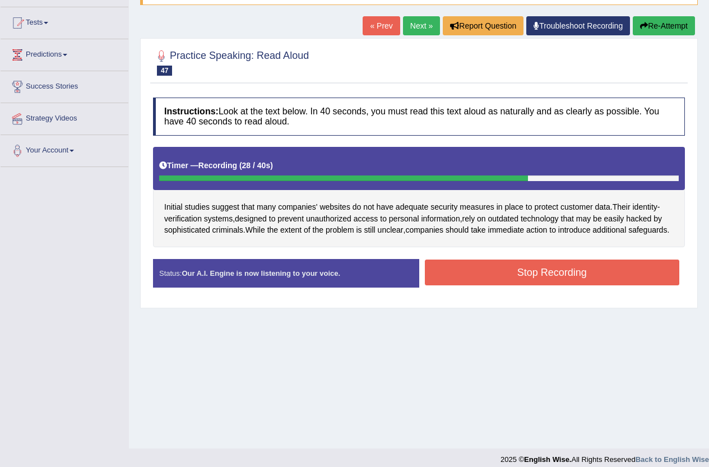
click at [523, 285] on button "Stop Recording" at bounding box center [552, 272] width 255 height 26
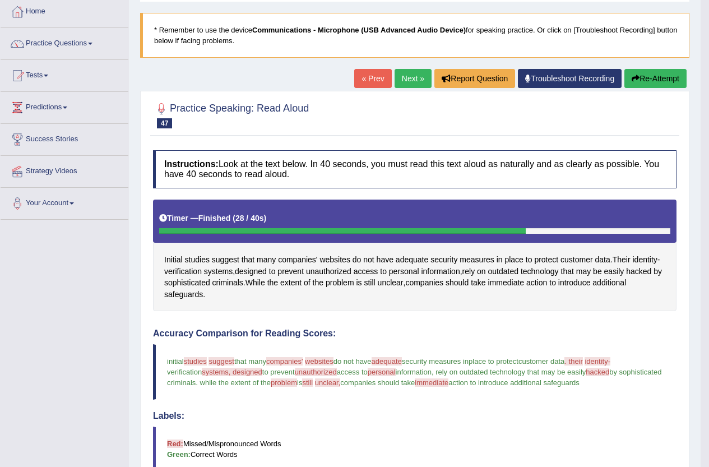
scroll to position [56, 0]
